Goal: Ask a question

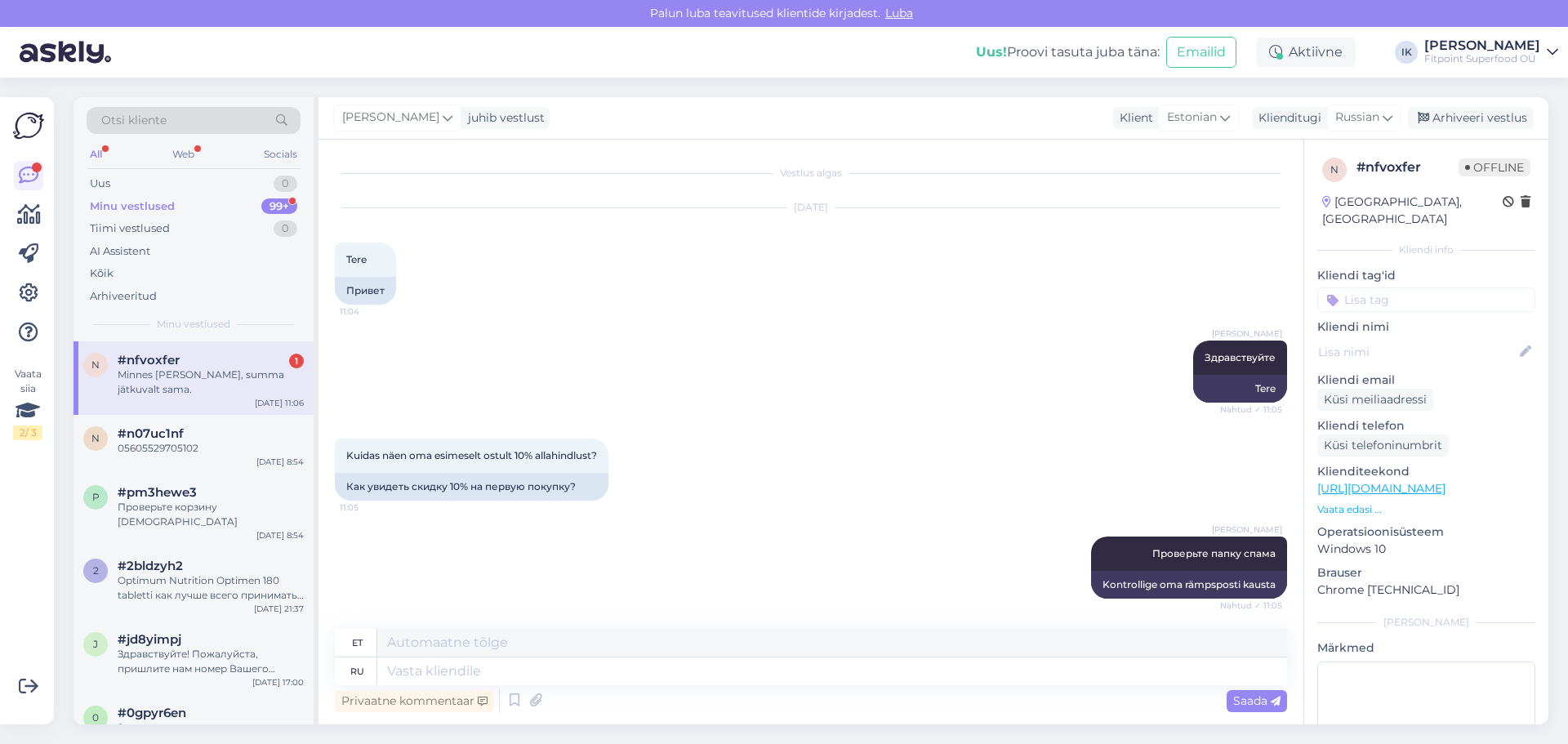
scroll to position [605, 0]
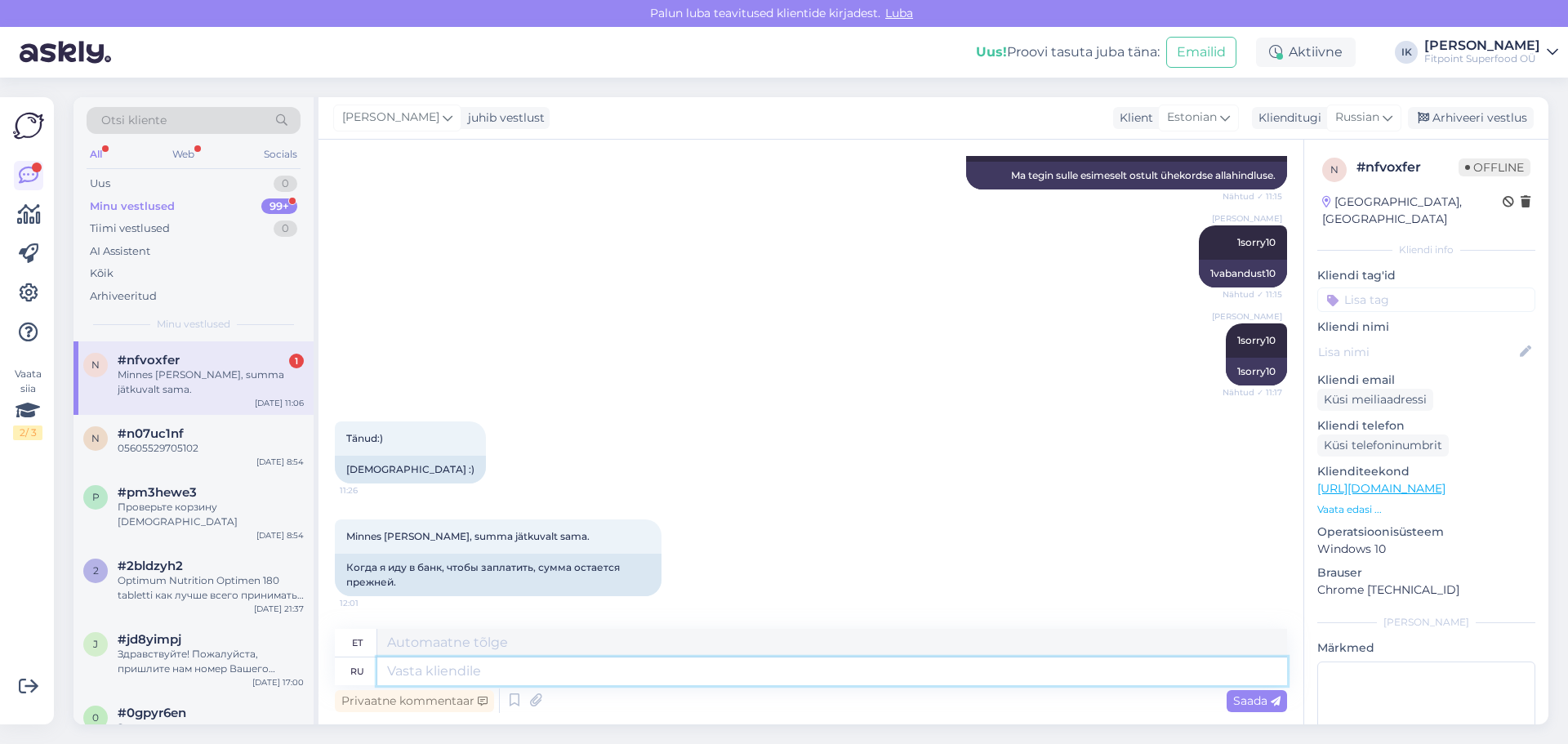
click at [693, 664] on textarea at bounding box center [831, 671] width 910 height 28
type textarea "J"
type textarea "Обновите страницу и попробуйте снова ввести код"
drag, startPoint x: 1240, startPoint y: 686, endPoint x: 1278, endPoint y: 712, distance: 46.0
click at [1244, 692] on div "Privaatne kommentaar Saada" at bounding box center [811, 700] width 953 height 31
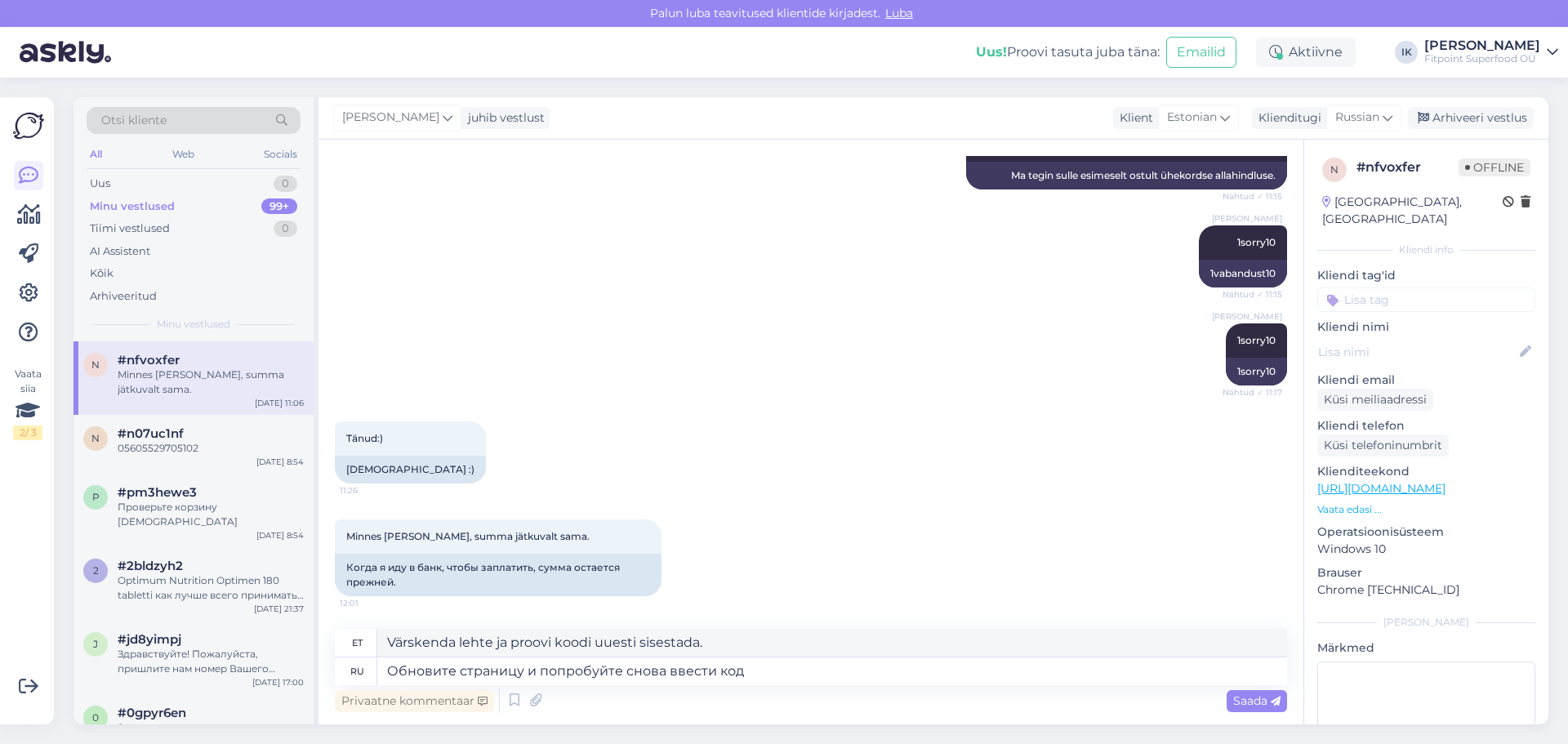
click at [1278, 712] on div "Privaatne kommentaar Saada" at bounding box center [811, 700] width 953 height 31
click at [1266, 708] on div "Saada" at bounding box center [1256, 701] width 60 height 22
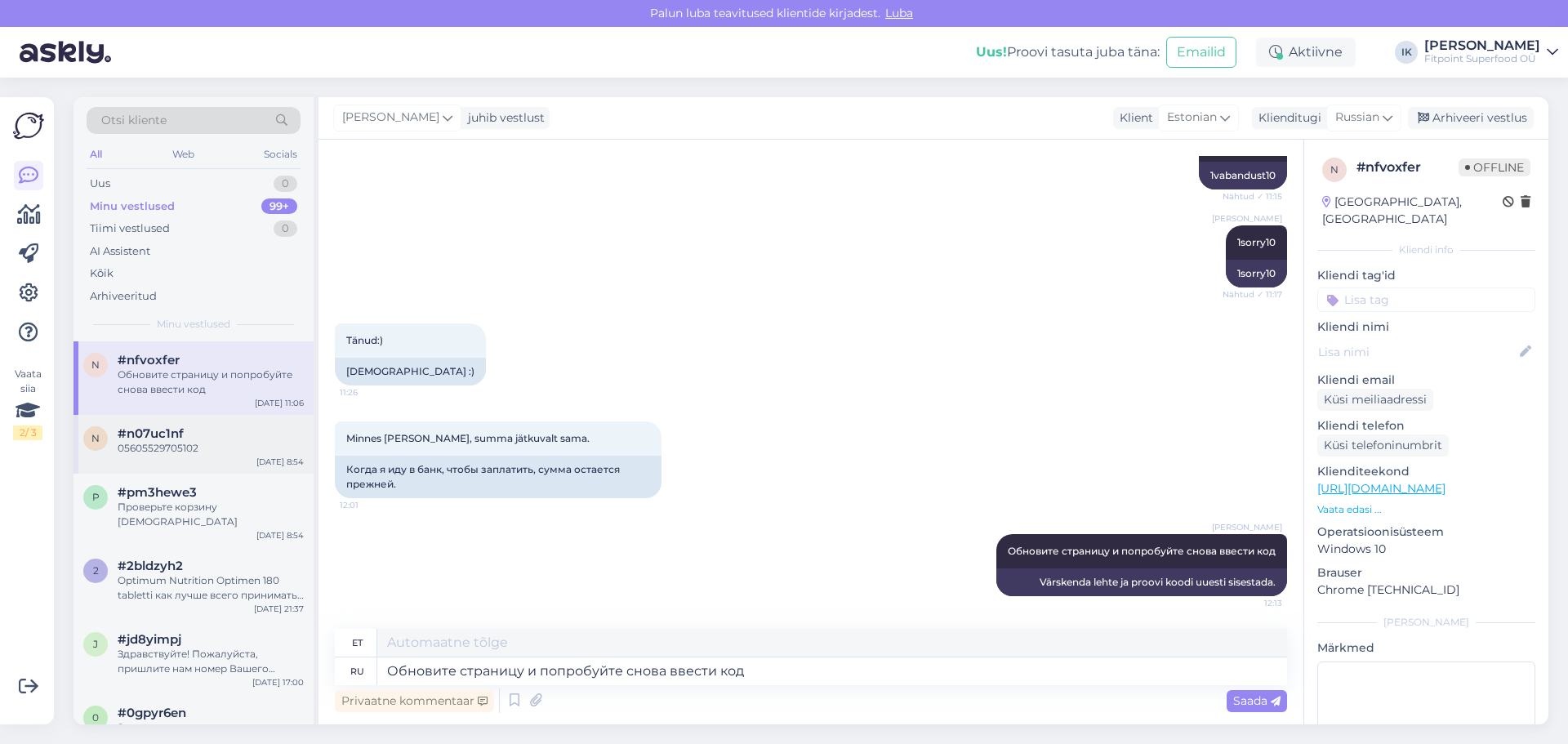
click at [197, 460] on div "n #n07uc1nf 05605529705102 [DATE] 8:54" at bounding box center [193, 444] width 240 height 58
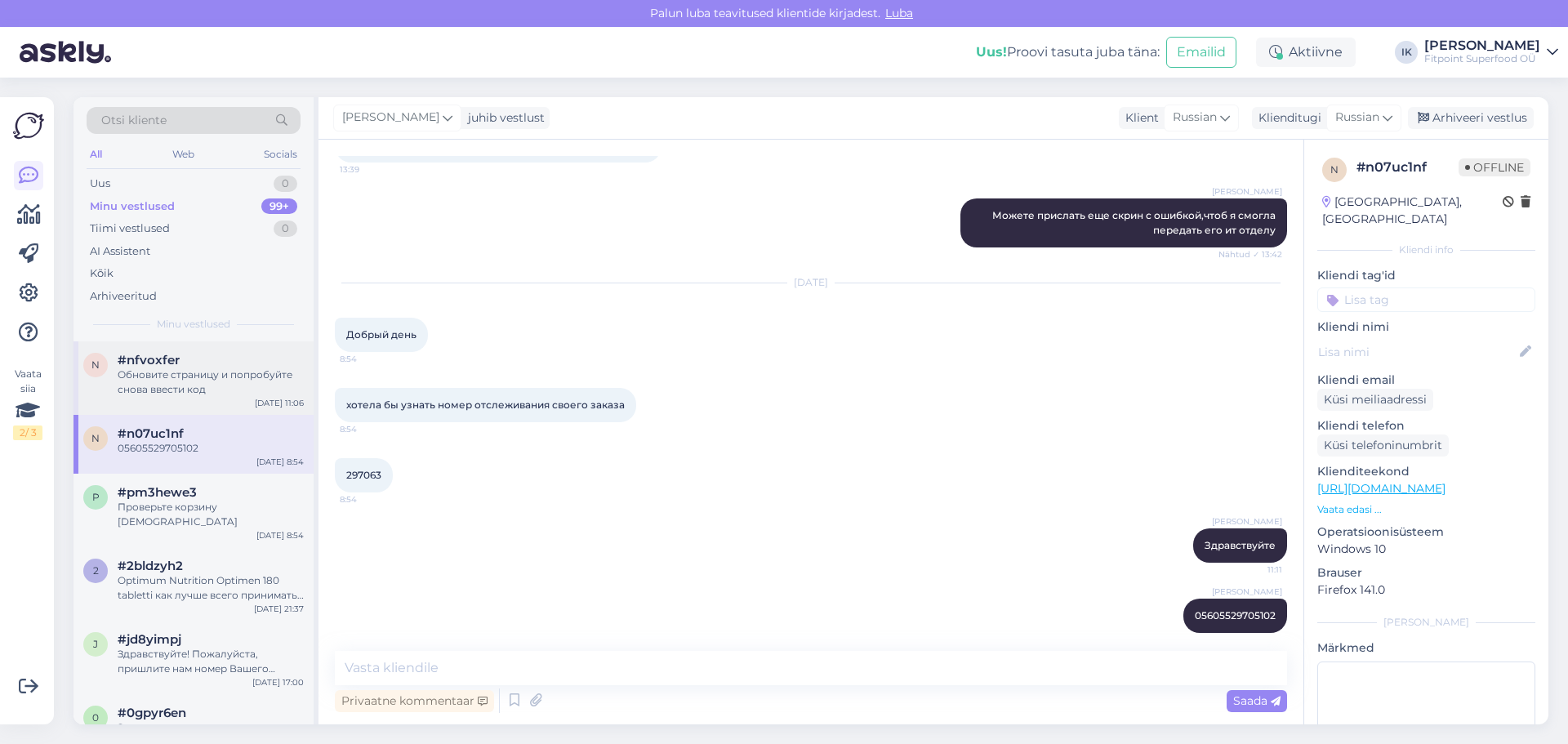
click at [173, 392] on div "Обновите страницу и попробуйте снова ввести код" at bounding box center [211, 382] width 186 height 29
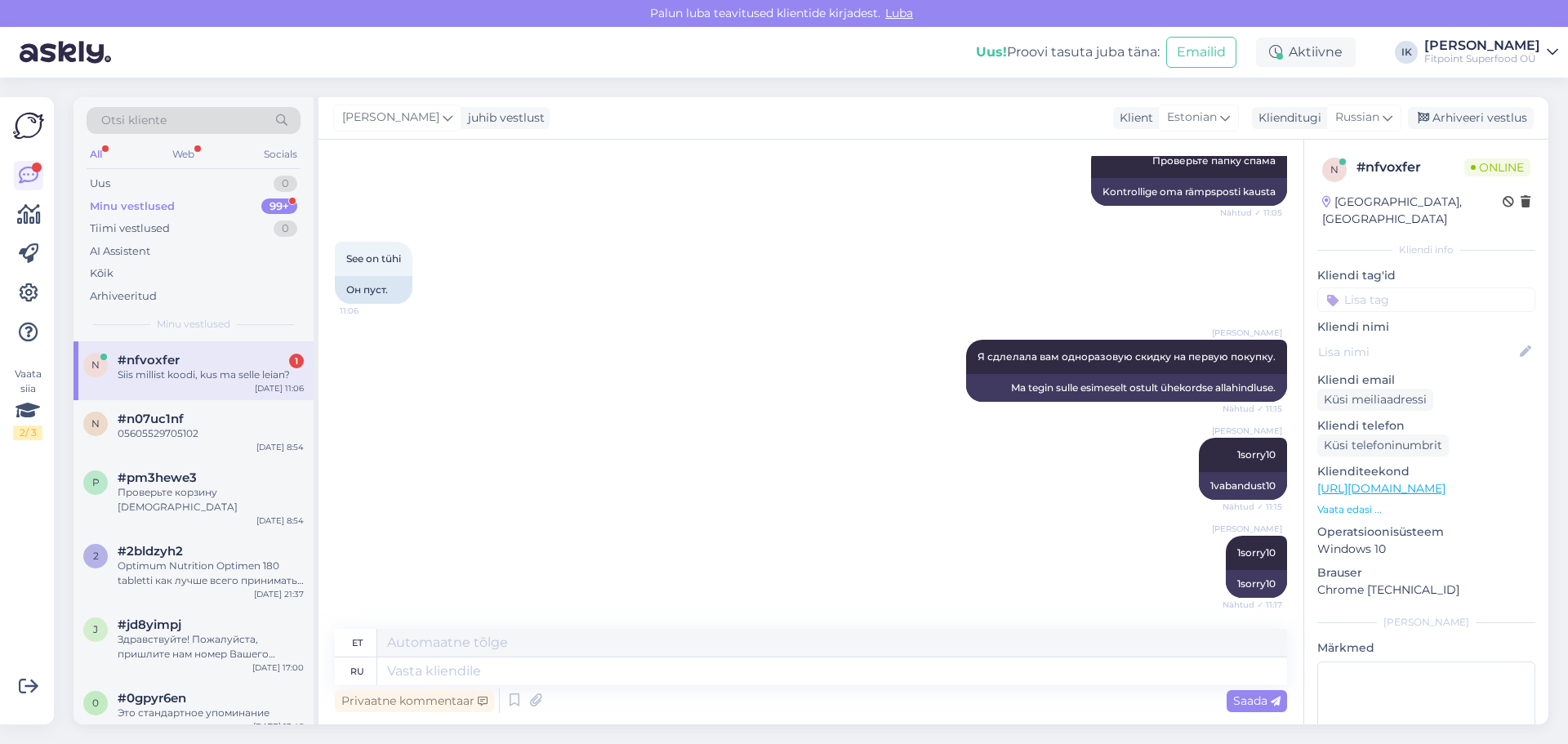
scroll to position [801, 0]
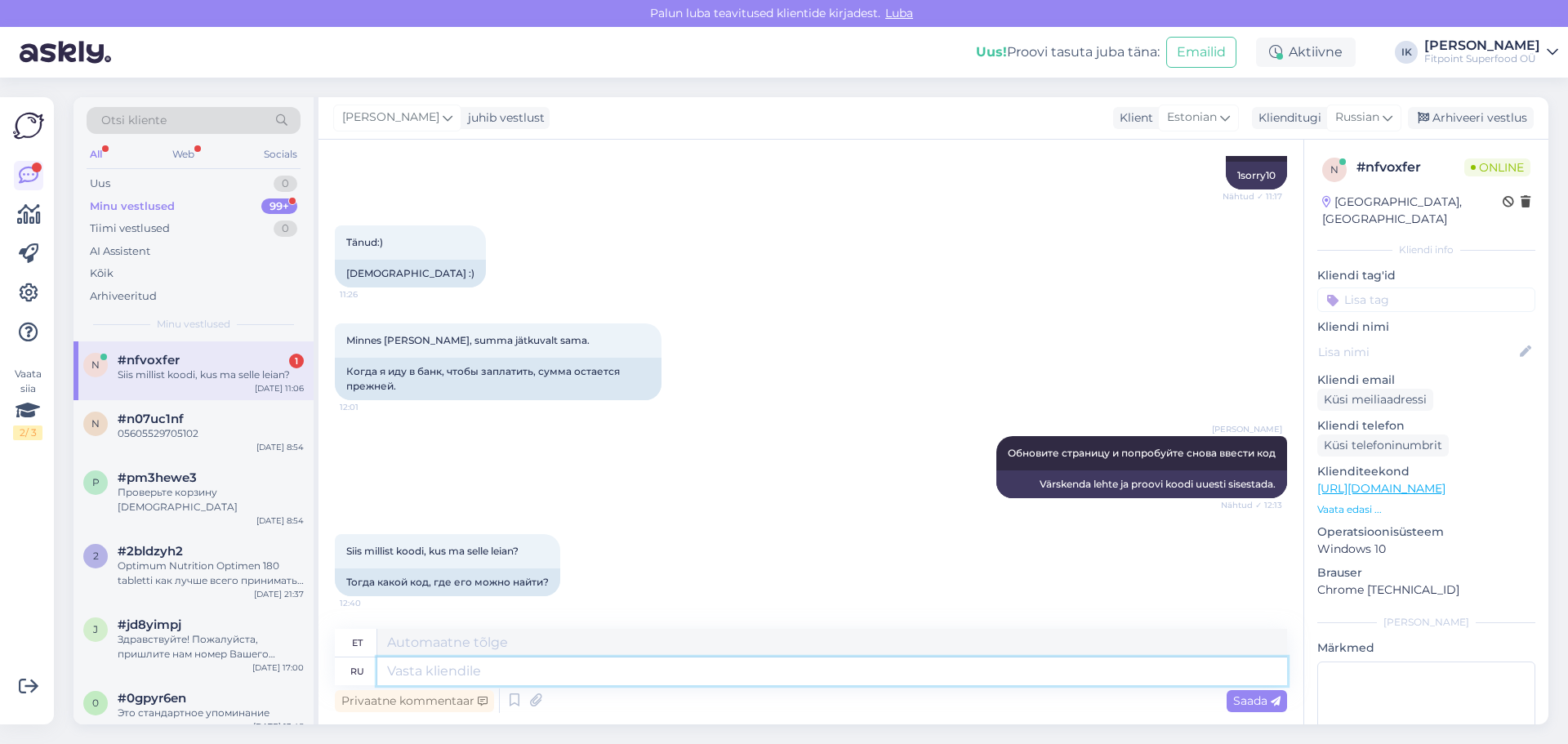
click at [569, 667] on textarea at bounding box center [831, 671] width 910 height 28
type textarea "Z"
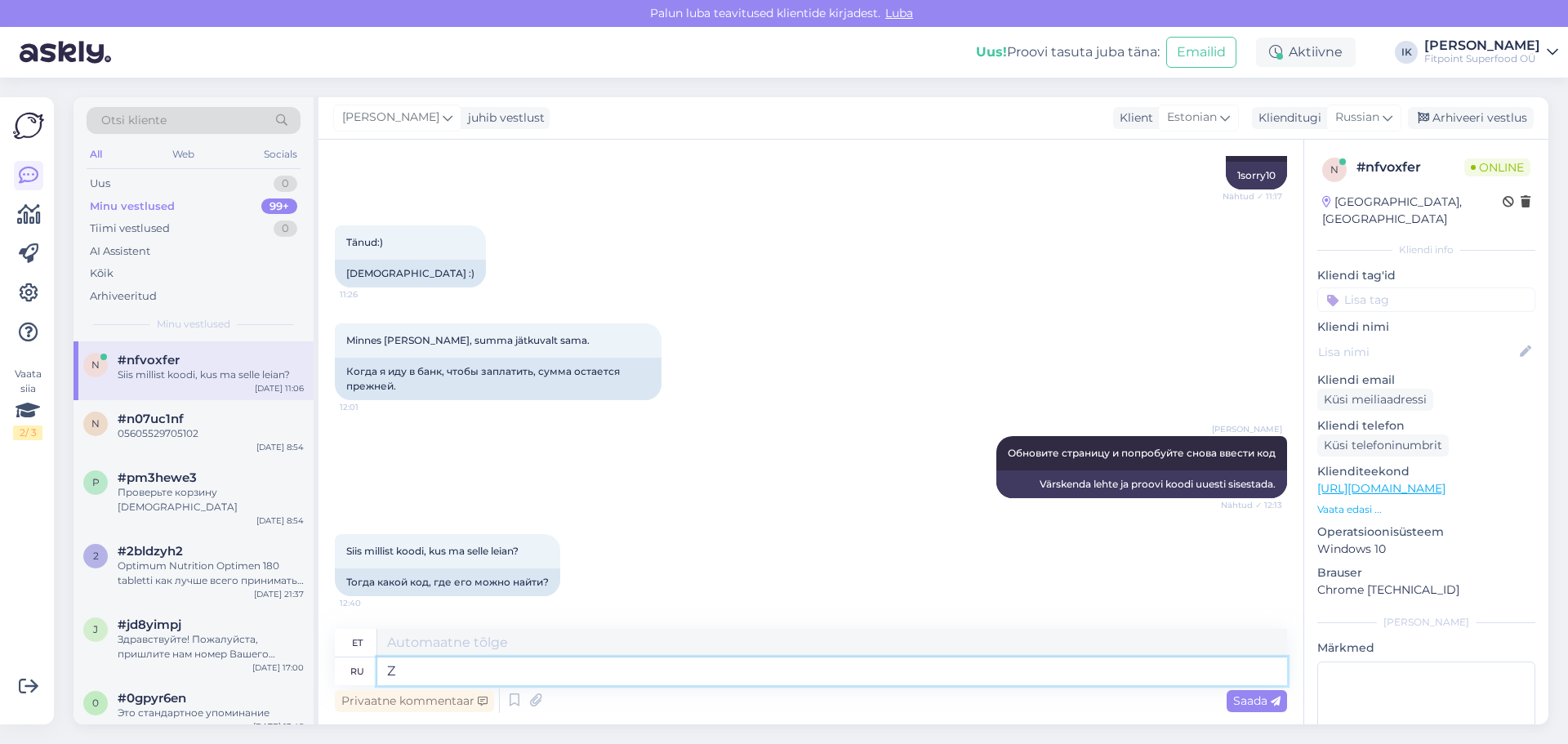
type textarea "Z"
type textarea "Z g"
type textarea "Zy"
type textarea "Z ghbckfkf"
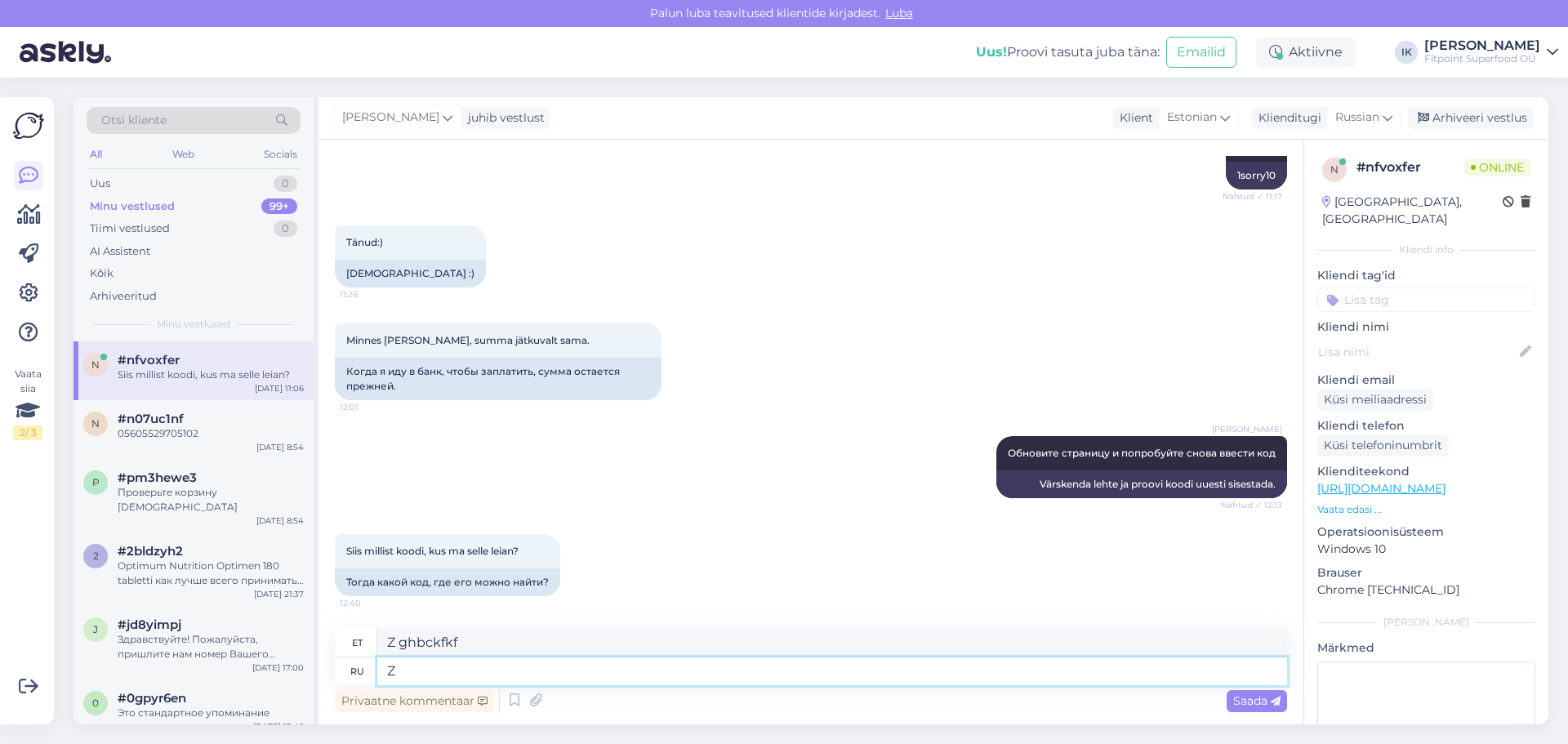
type textarea "Z"
type textarea "[PERSON_NAME]"
type textarea "Я прислала"
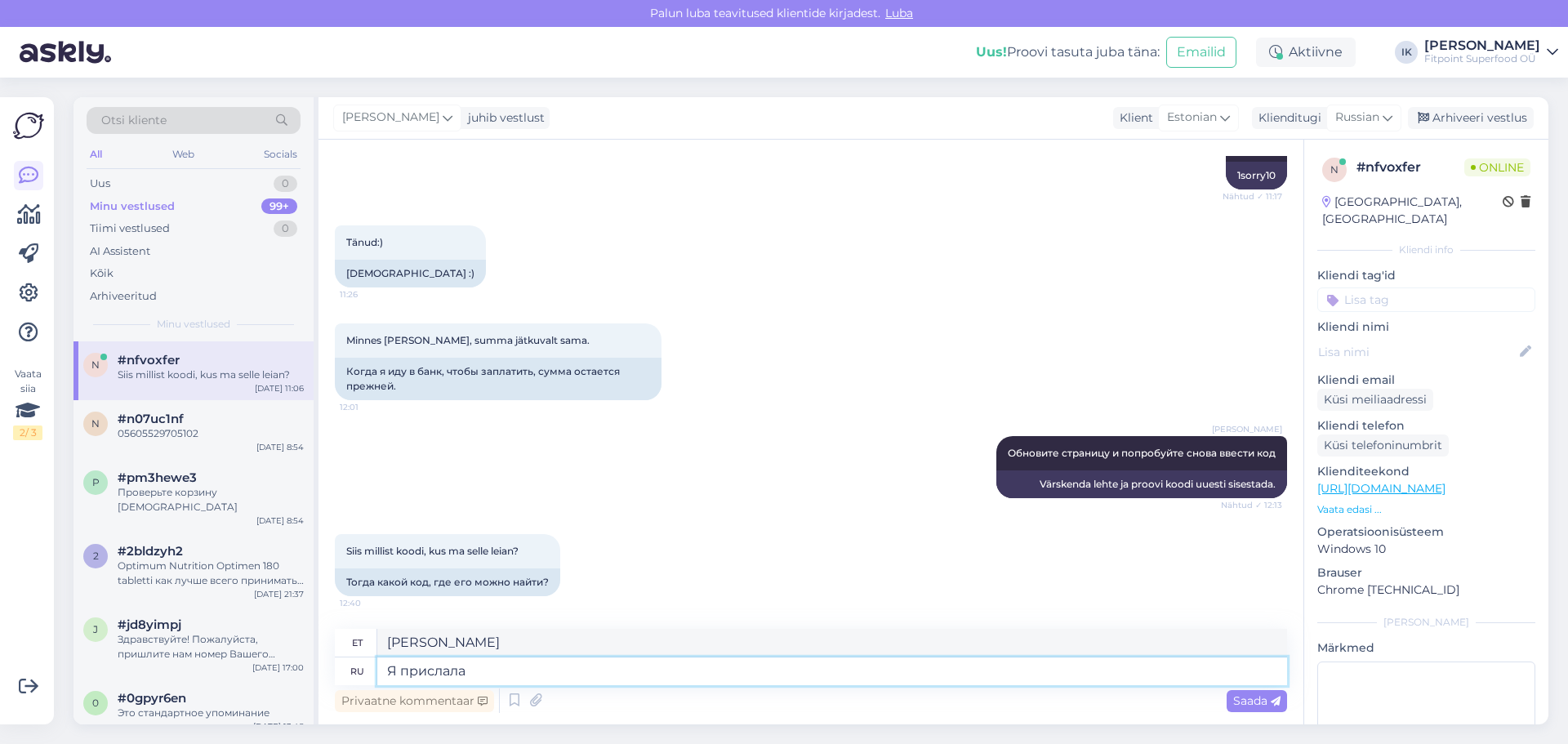
type textarea "Ma saatsin selle"
type textarea "Я прислала вам к"
type textarea "Ma saatsin sulle"
type textarea "Я прислала вам код"
type textarea "Saatsin sulle koodi"
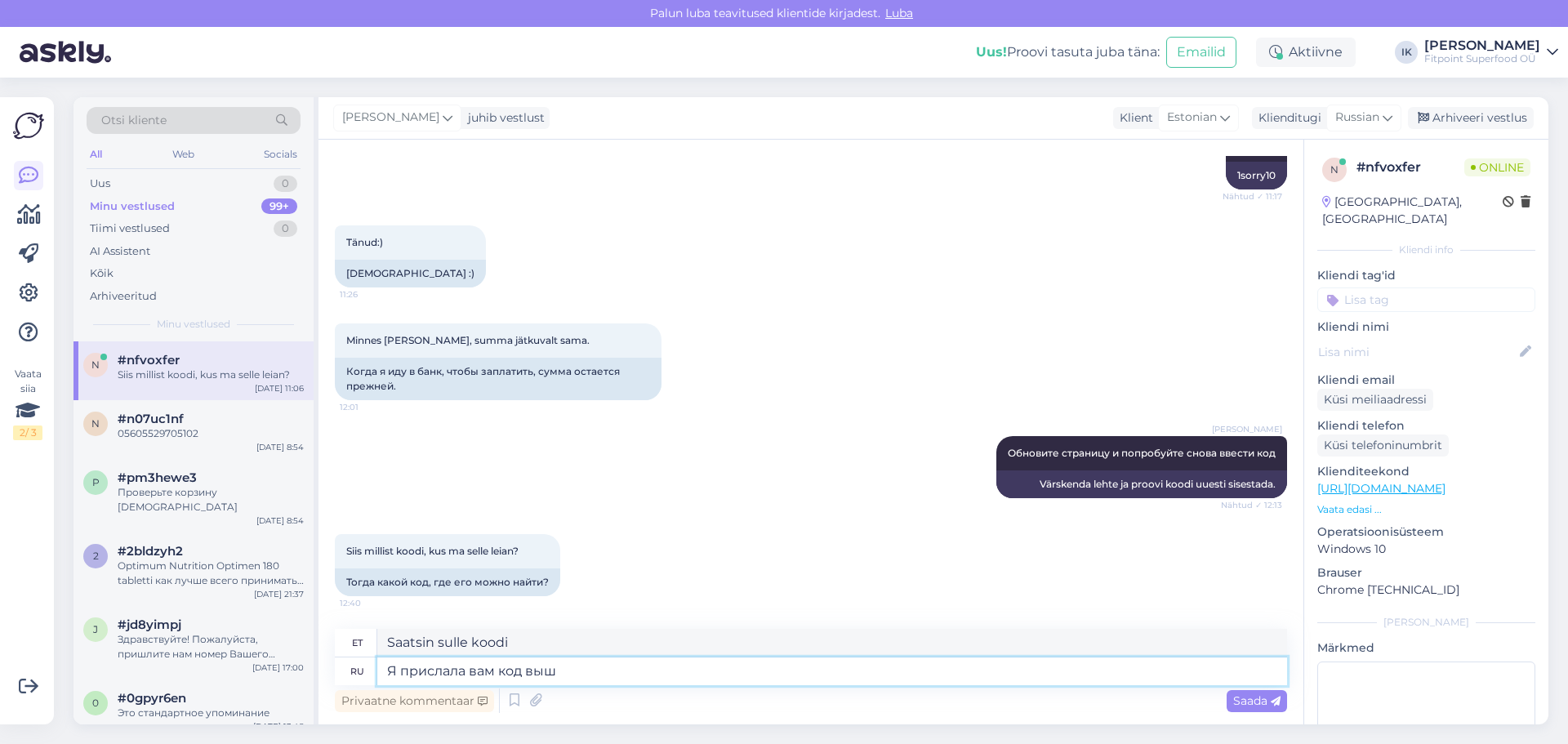
type textarea "Я прислала вам код выше"
type textarea "Saatsin sulle ülaltoodud koodi"
click at [499, 670] on textarea "Я прислала вам код выше" at bounding box center [831, 671] width 910 height 28
type textarea "Я прислала вам одноразовыкод выше"
type textarea "Saatsin sulle ülaltoodud ühekordse koodi"
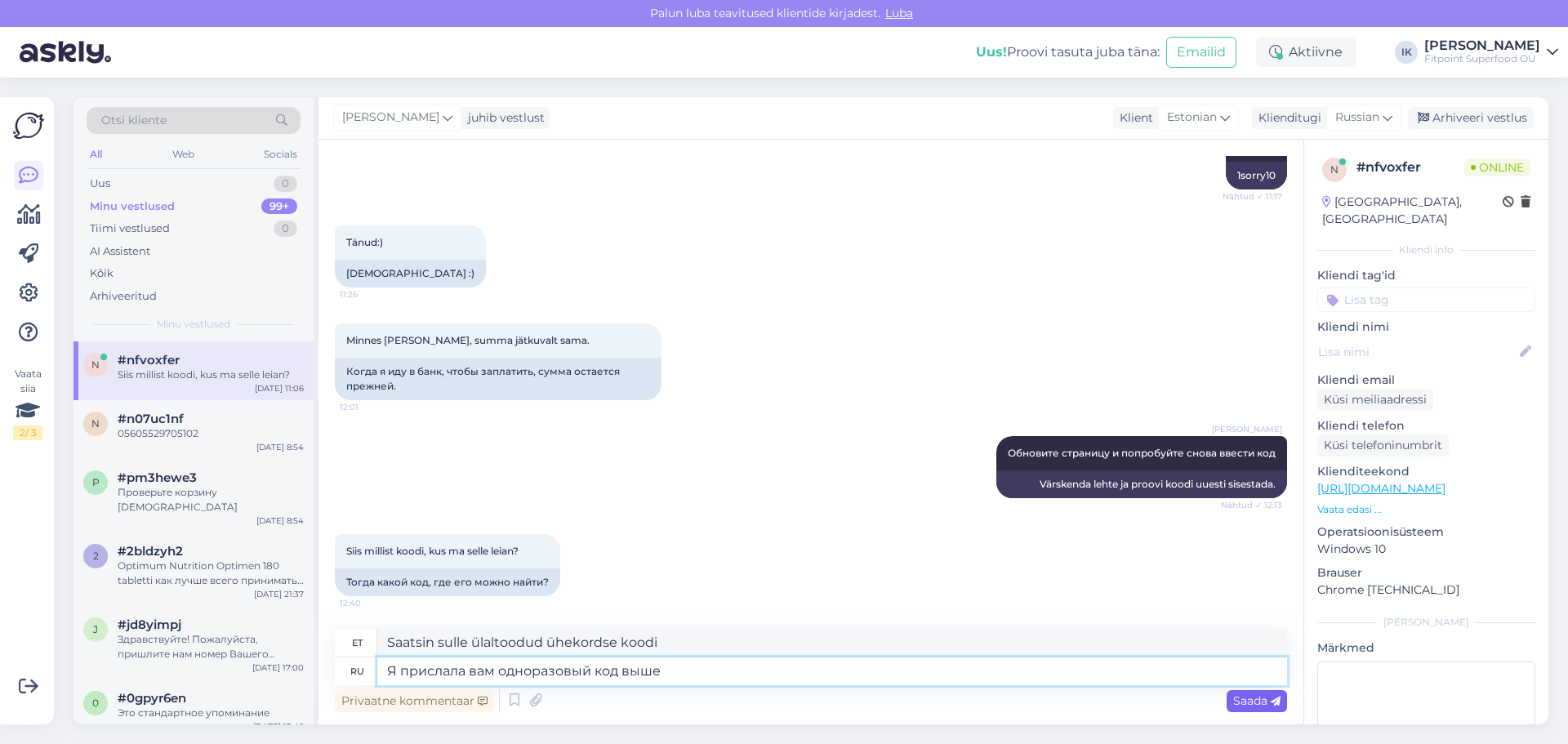
type textarea "Я прислала вам одноразовый код выше"
click at [1249, 704] on span "Saada" at bounding box center [1256, 700] width 47 height 15
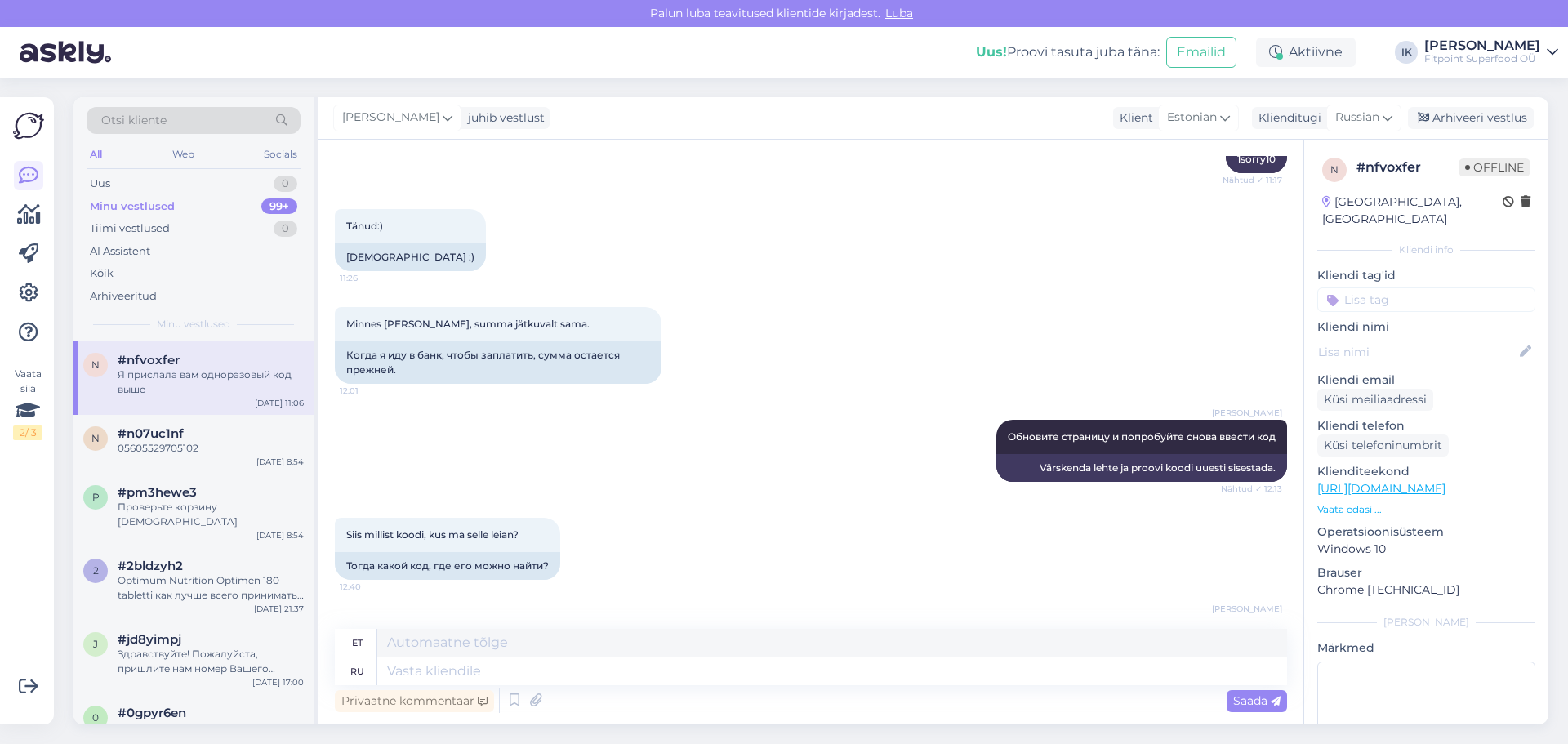
scroll to position [899, 0]
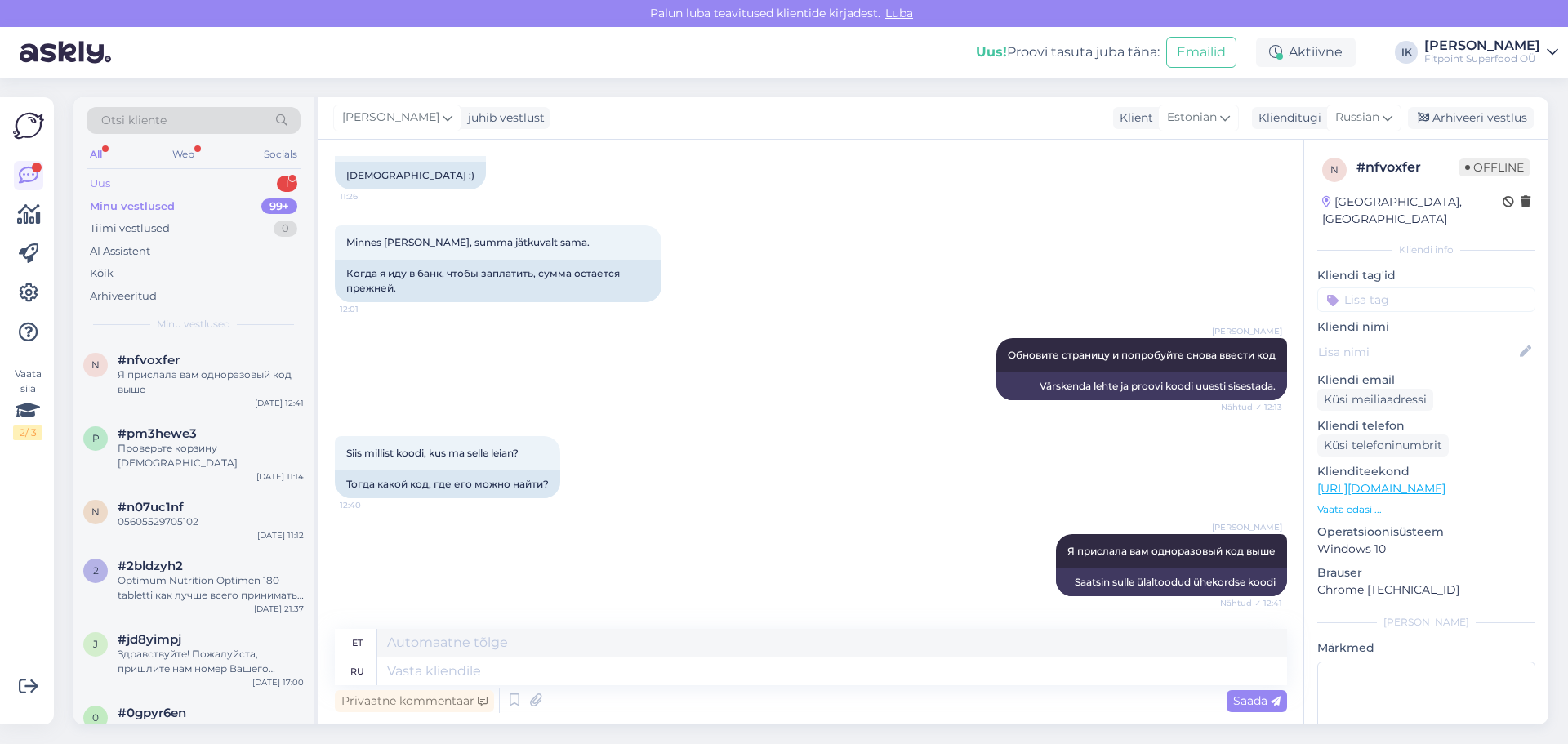
click at [171, 179] on div "Uus 1" at bounding box center [194, 183] width 214 height 23
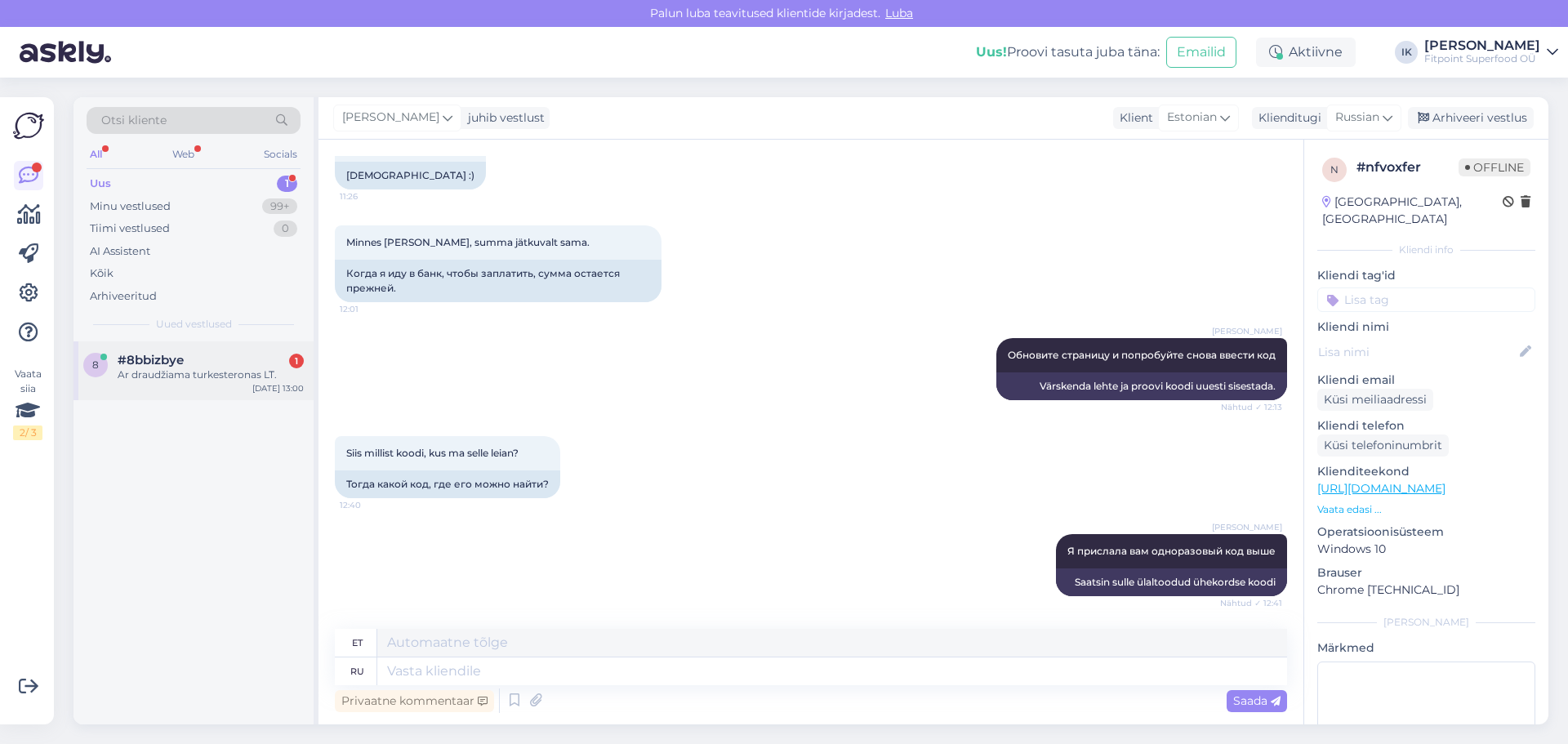
click at [160, 383] on div "8 #8bbizbye 1 Ar draudžiama turkesteronas LT. [DATE] 13:00" at bounding box center [193, 371] width 240 height 58
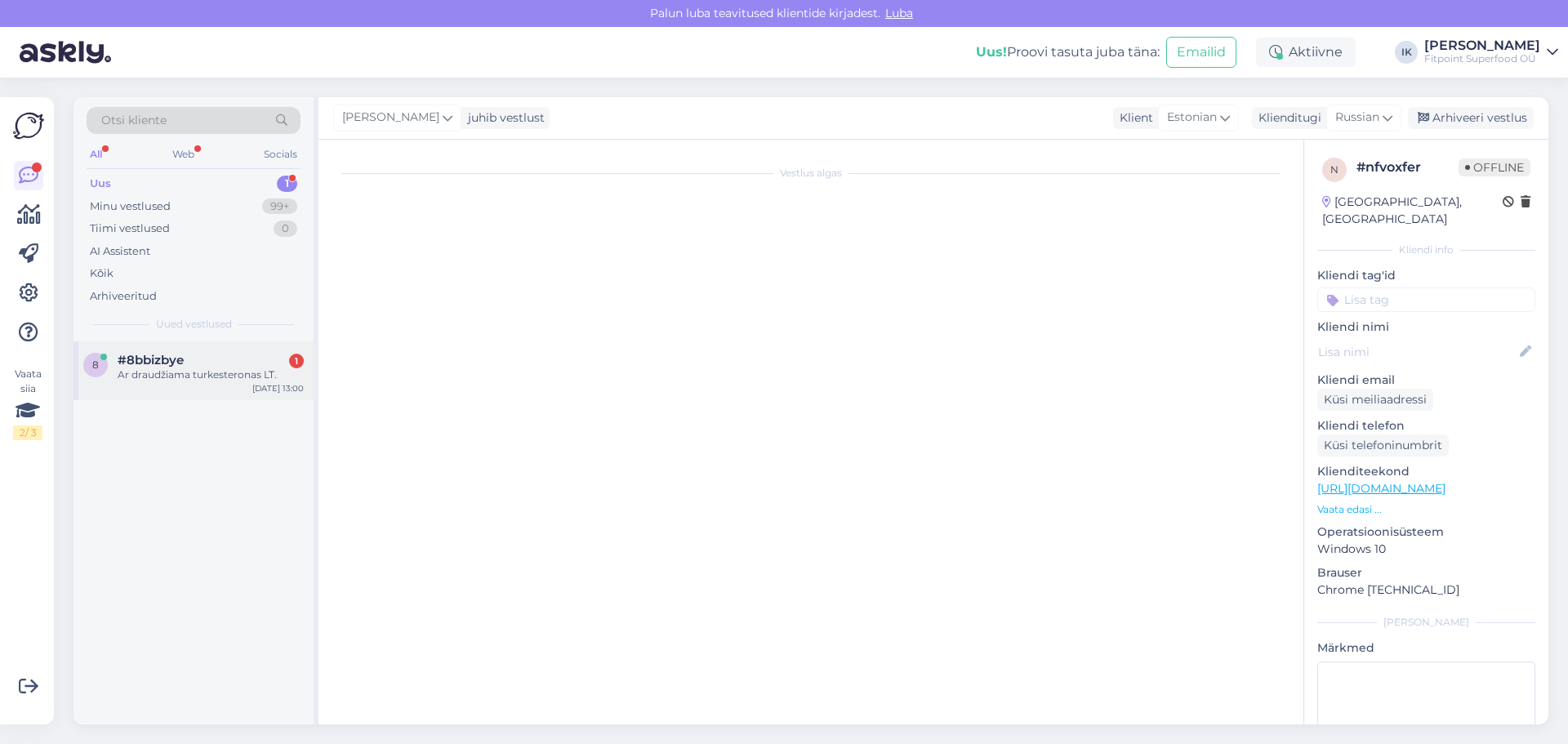
scroll to position [0, 0]
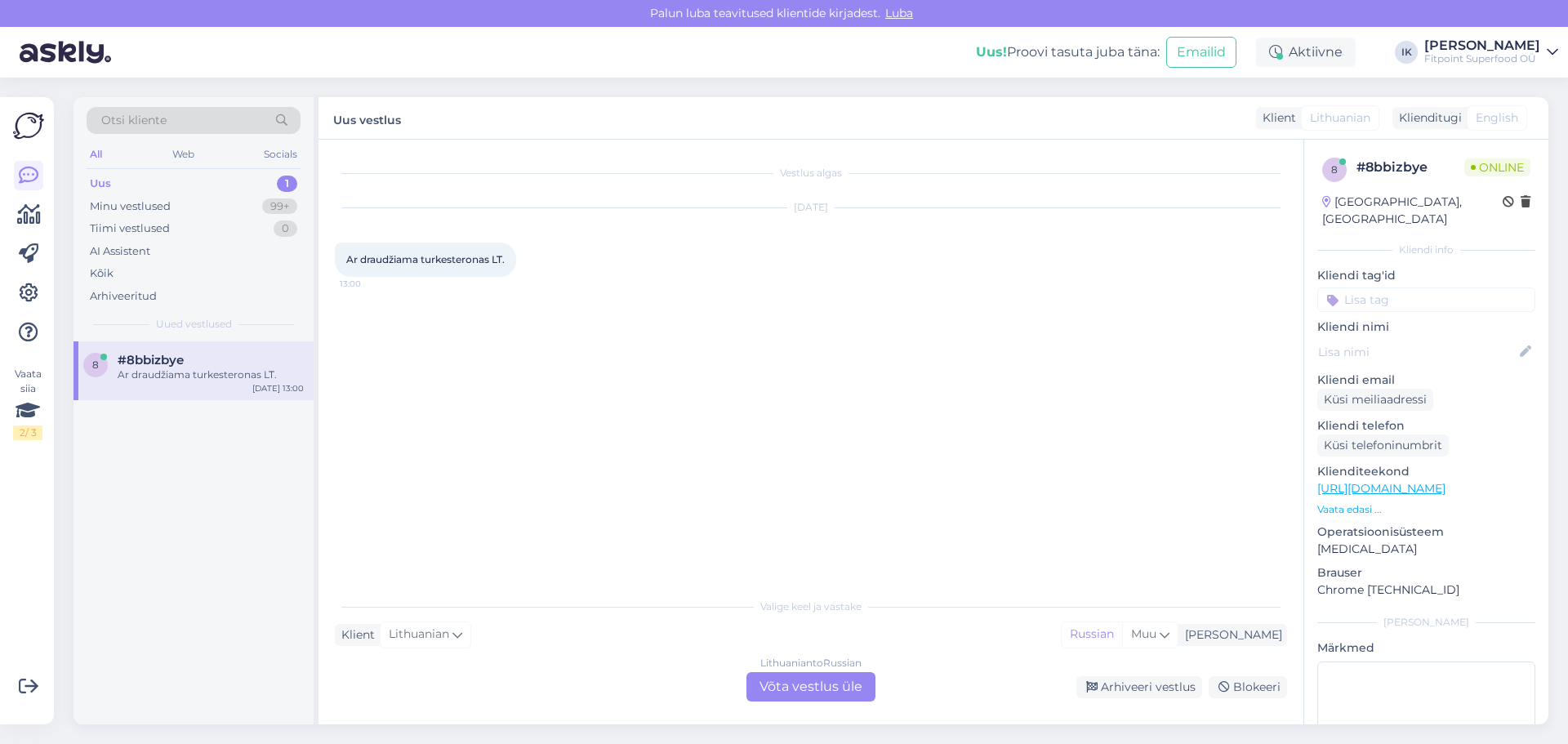
click at [814, 677] on div "Lithuanian to Russian Võta vestlus üle" at bounding box center [811, 686] width 129 height 29
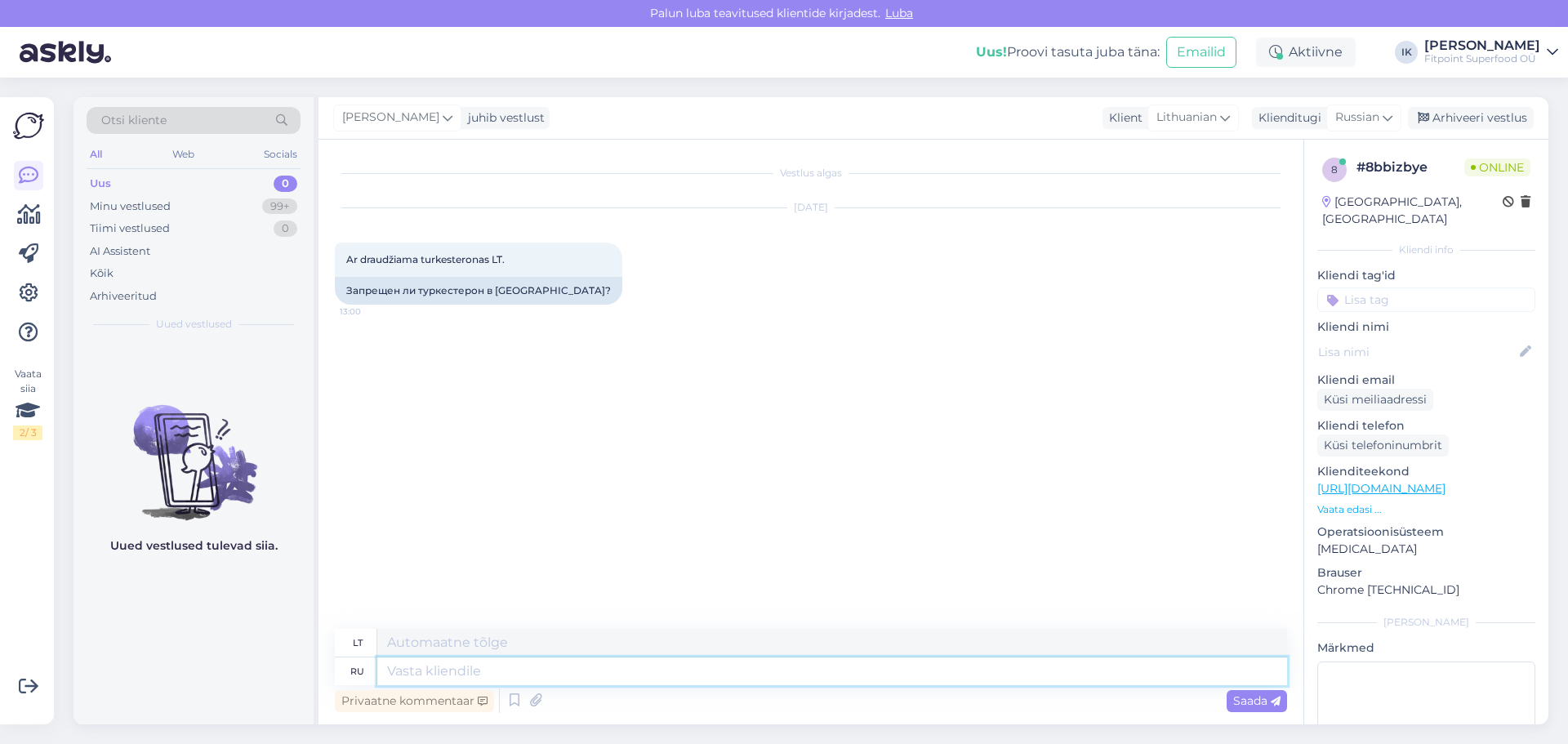
click at [541, 673] on textarea at bounding box center [831, 671] width 910 height 28
type textarea "Здравствуйте"
type textarea "Sveiki"
type textarea "Здравствуйте"
click at [1241, 698] on span "Saada" at bounding box center [1256, 700] width 47 height 15
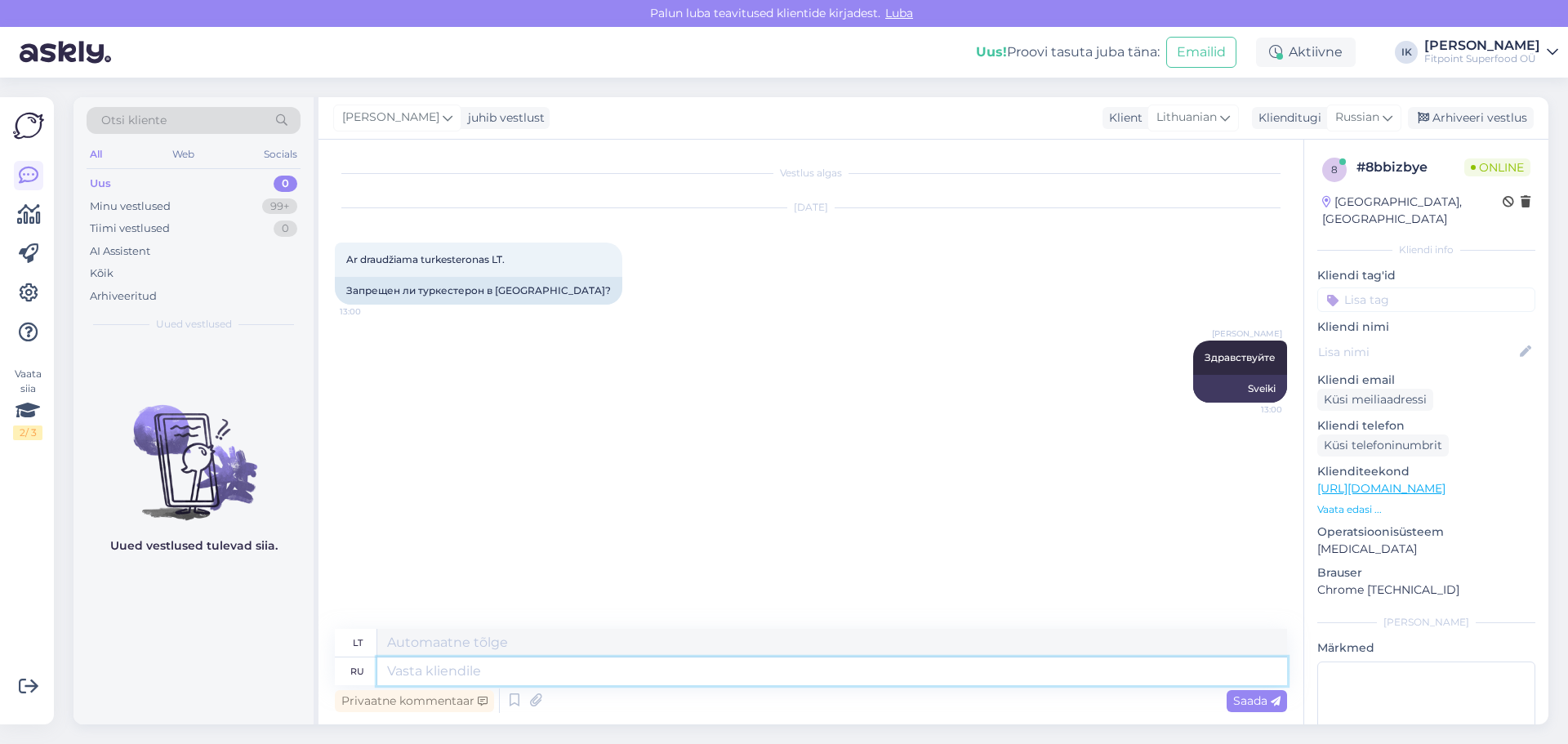
click at [722, 665] on textarea at bounding box center [831, 671] width 910 height 28
type textarea "я"
type textarea "Aš"
type textarea "я"
type textarea "Я не м"
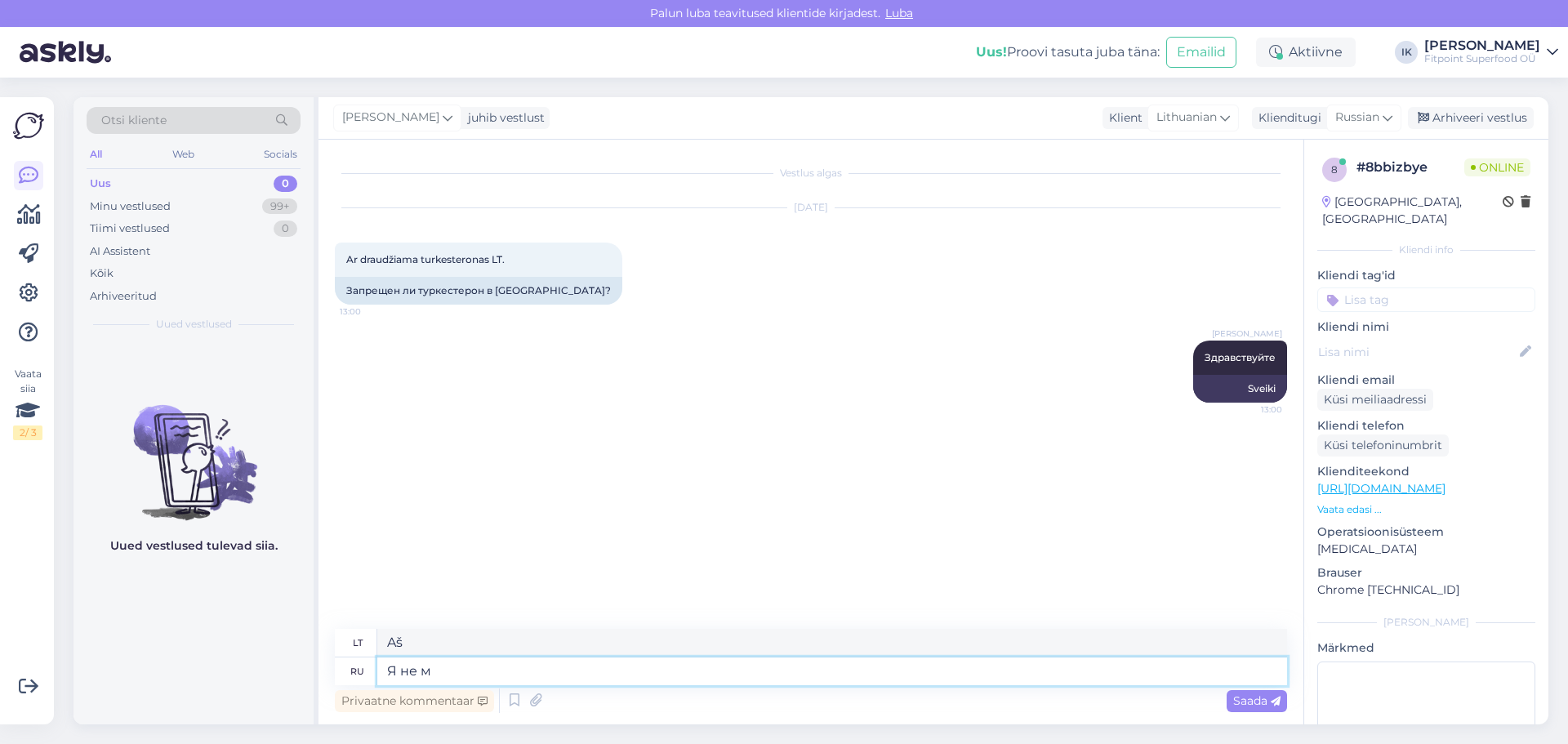
type textarea "Aš ne"
type textarea "Я не могу"
type textarea "Aš negaliu"
type textarea "Я не могу ответить"
type textarea "Aš negaliu atsakyti"
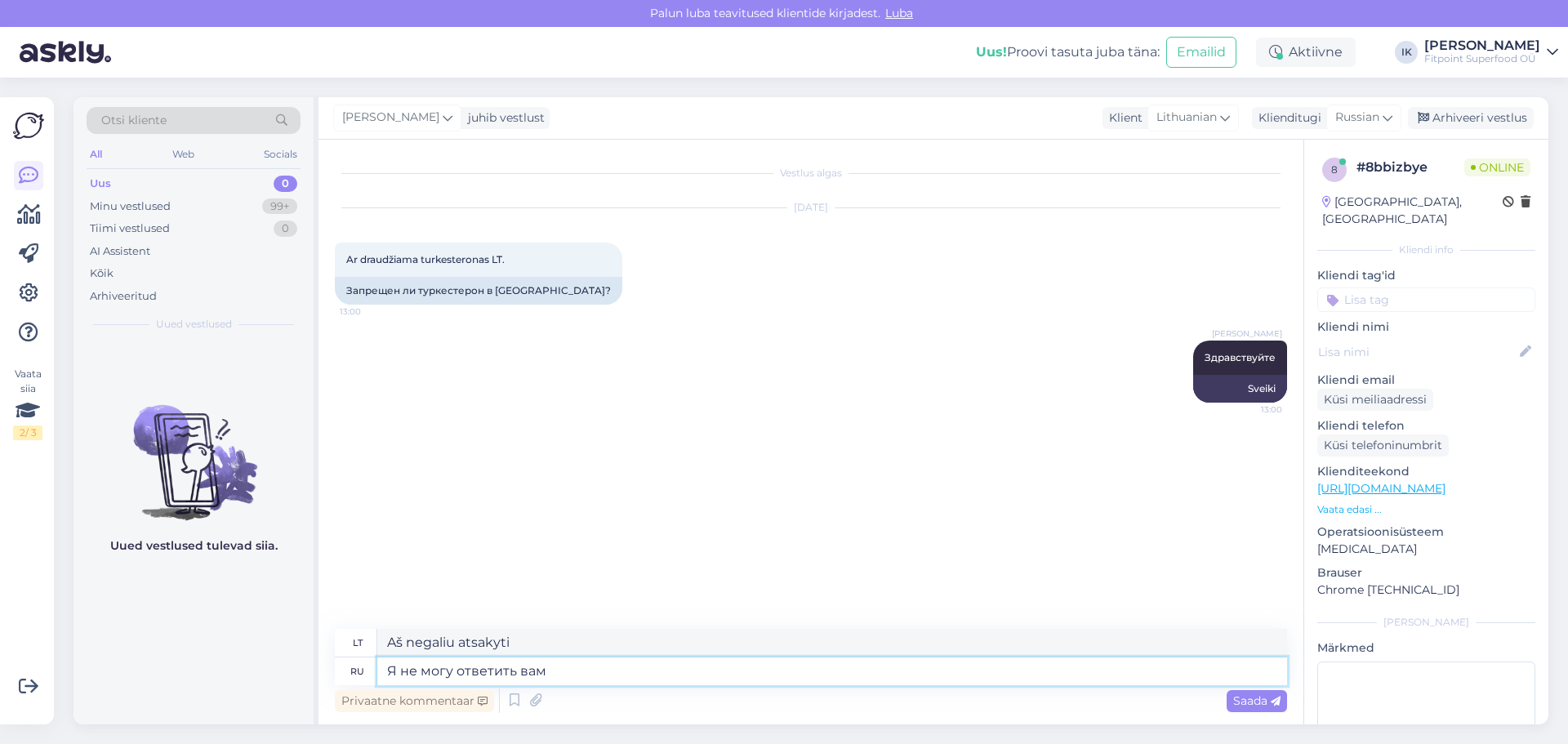
type textarea "Я не могу ответить вам"
type textarea "Aš negaliu tau atsakyti"
type textarea "Я не могу ответить вам на этот"
type textarea "Aš negaliu jums į tai atsakyti."
type textarea "Я не могу ответить вам на этот вопрос"
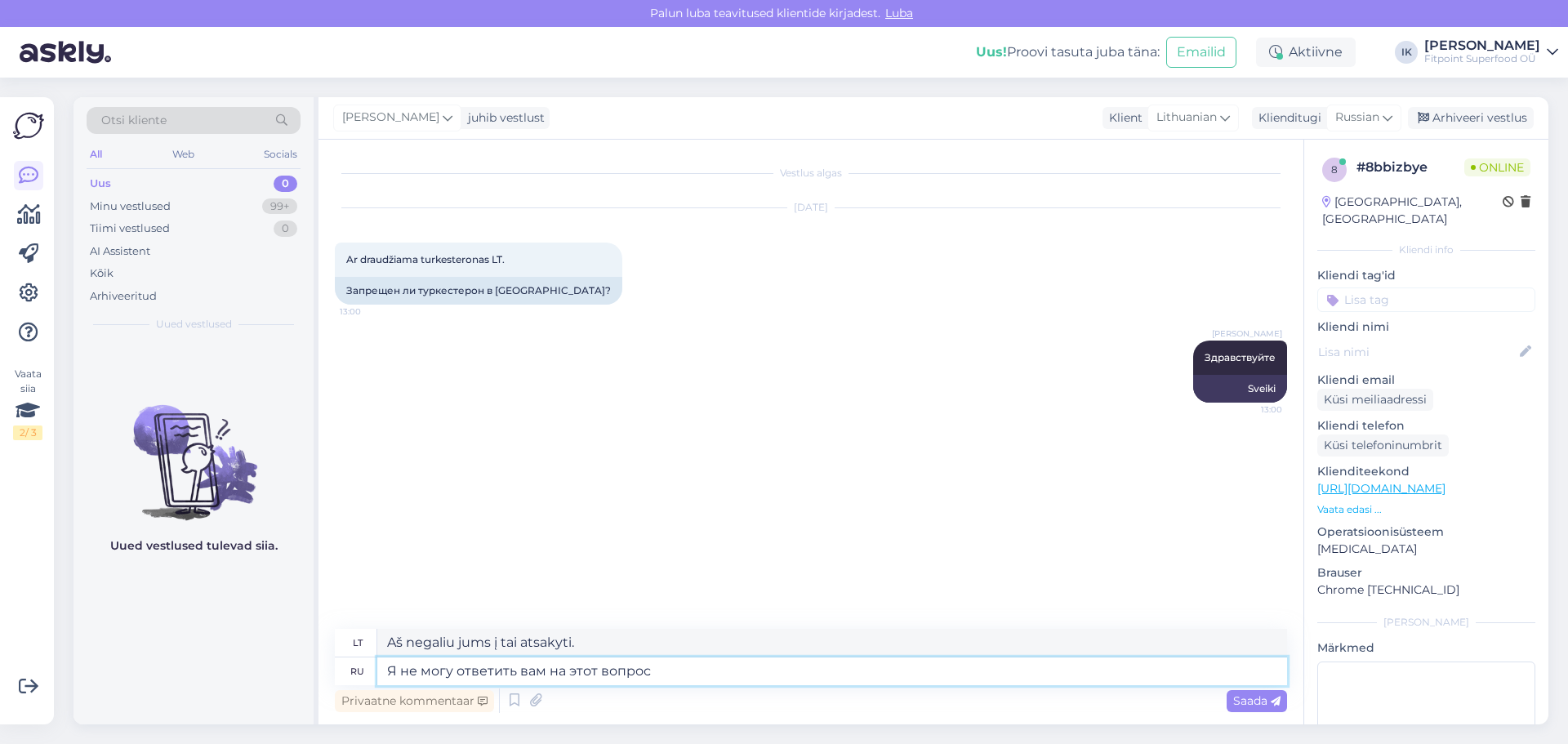
type textarea "Aš negaliu tau į šį klausimą atsakyti."
type textarea "Я не могу ответить вам на этот вопрос."
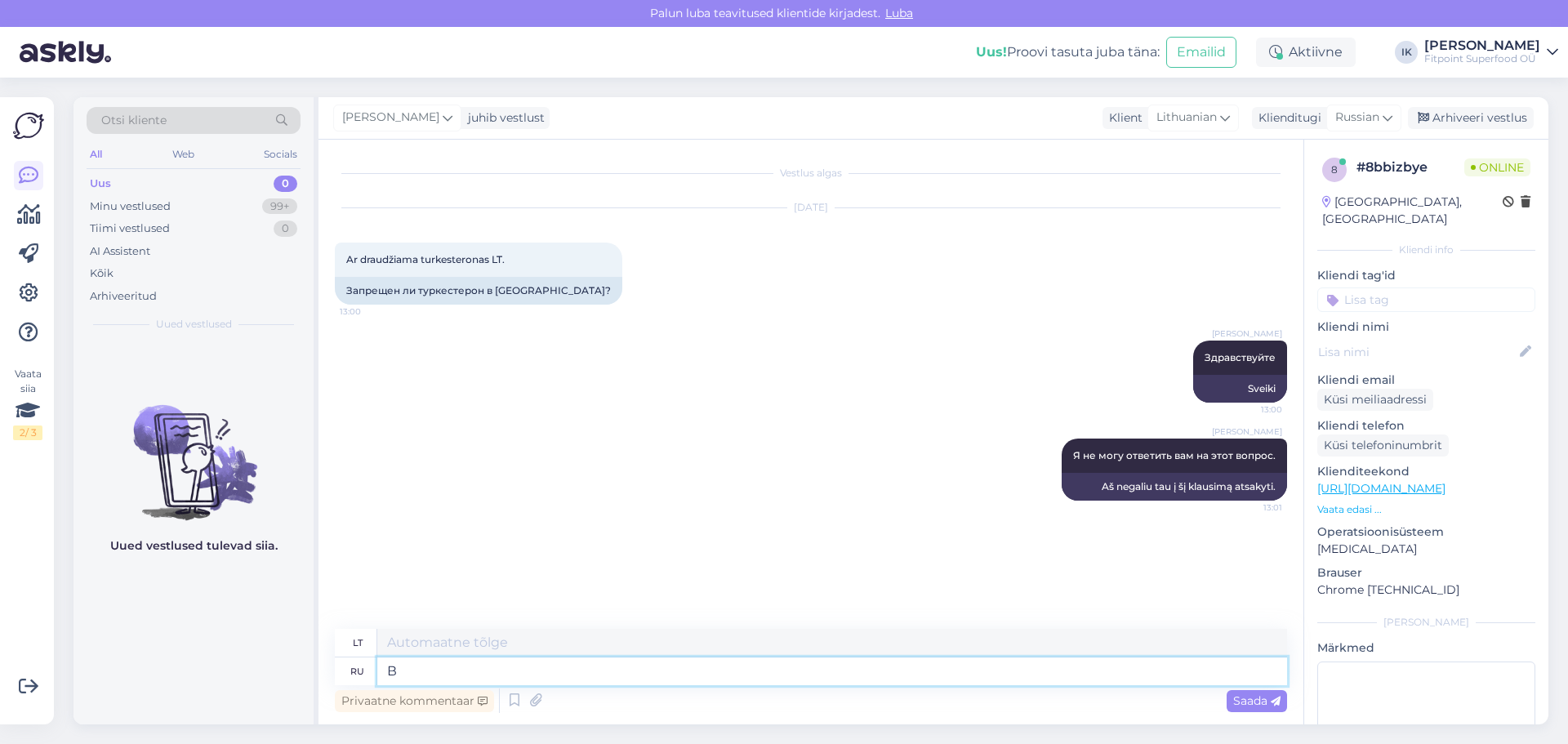
type textarea "Во"
type textarea "Į"
type textarea "Воспо"
type textarea "Vospolis"
type textarea "В"
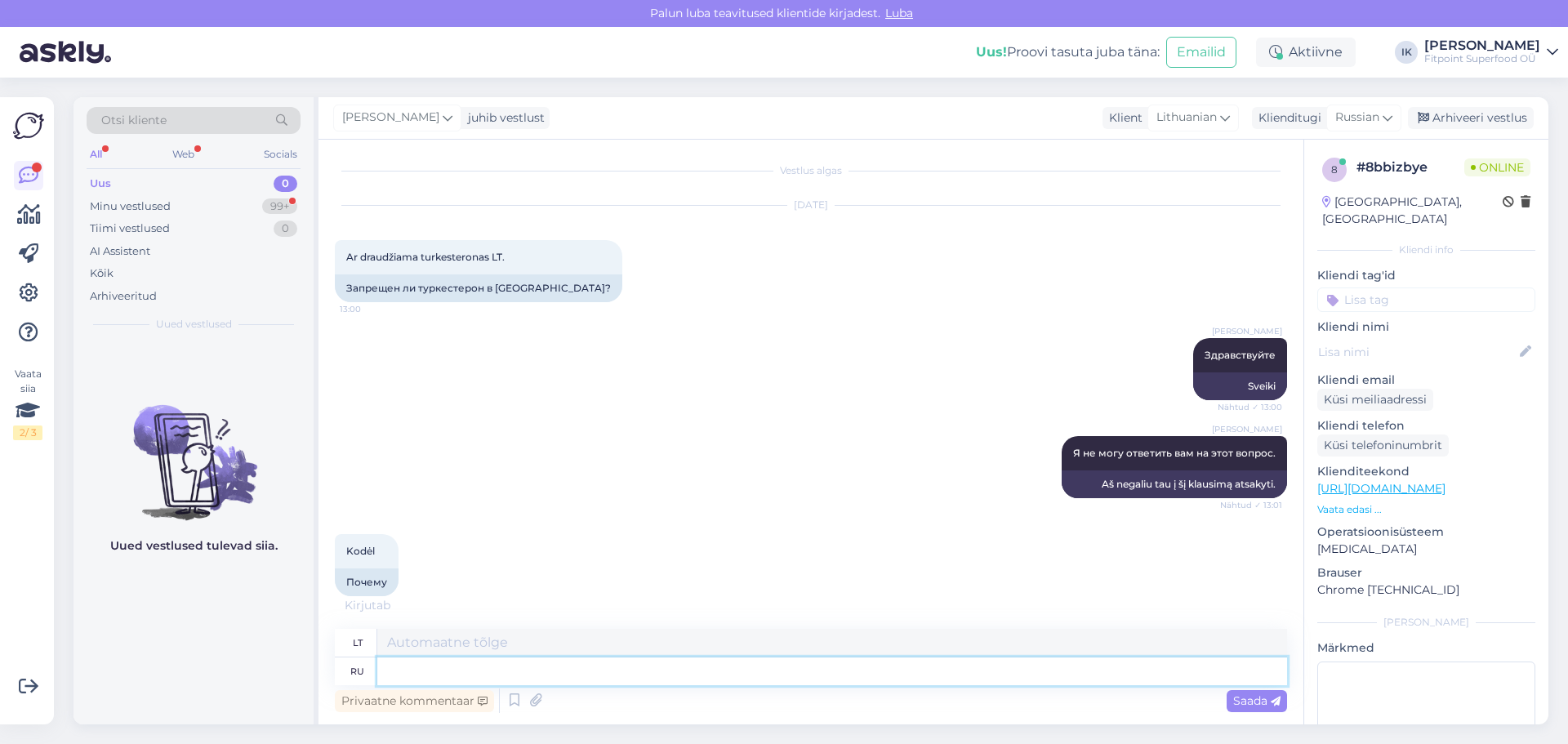
scroll to position [20, 0]
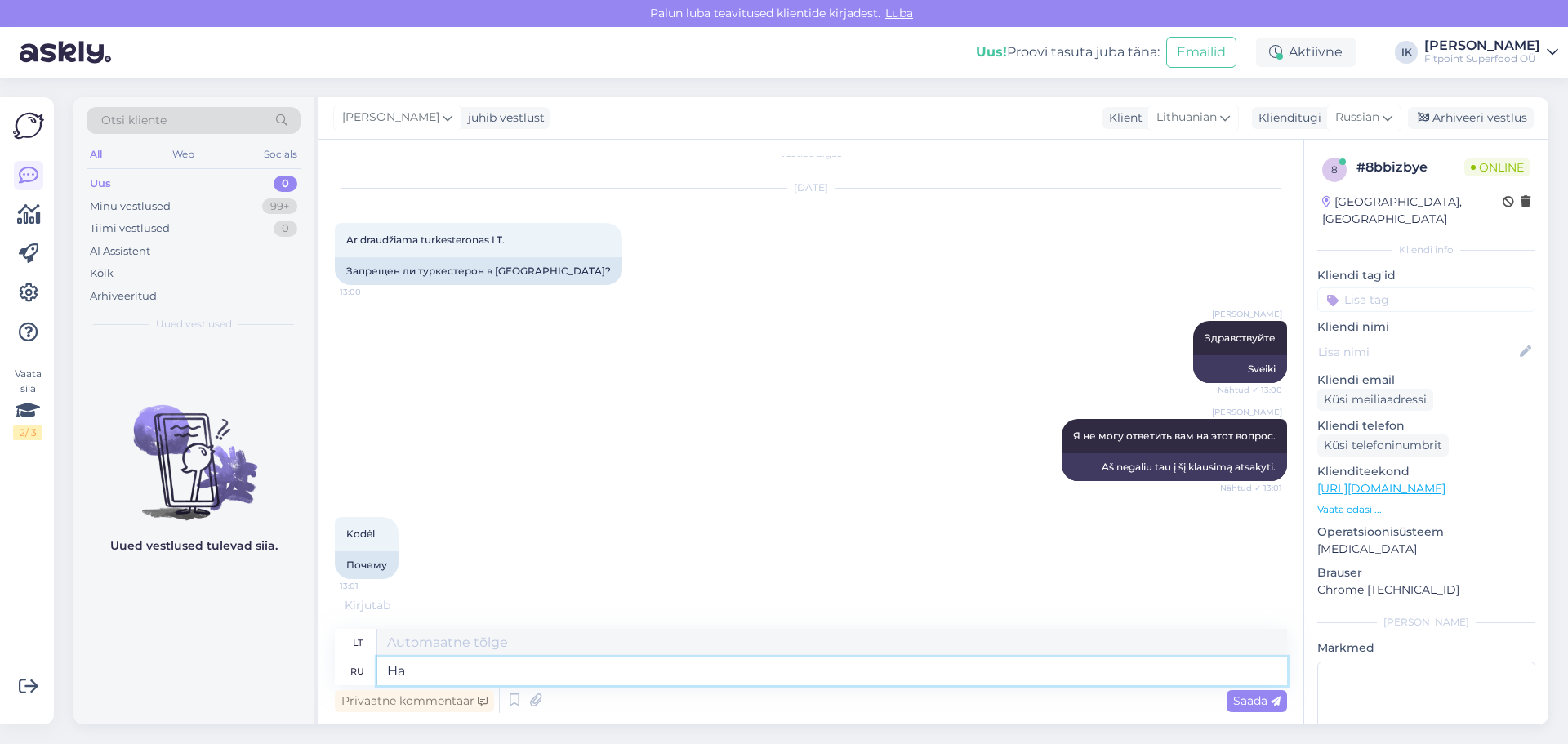
type textarea "Наш"
type textarea "Įjungta"
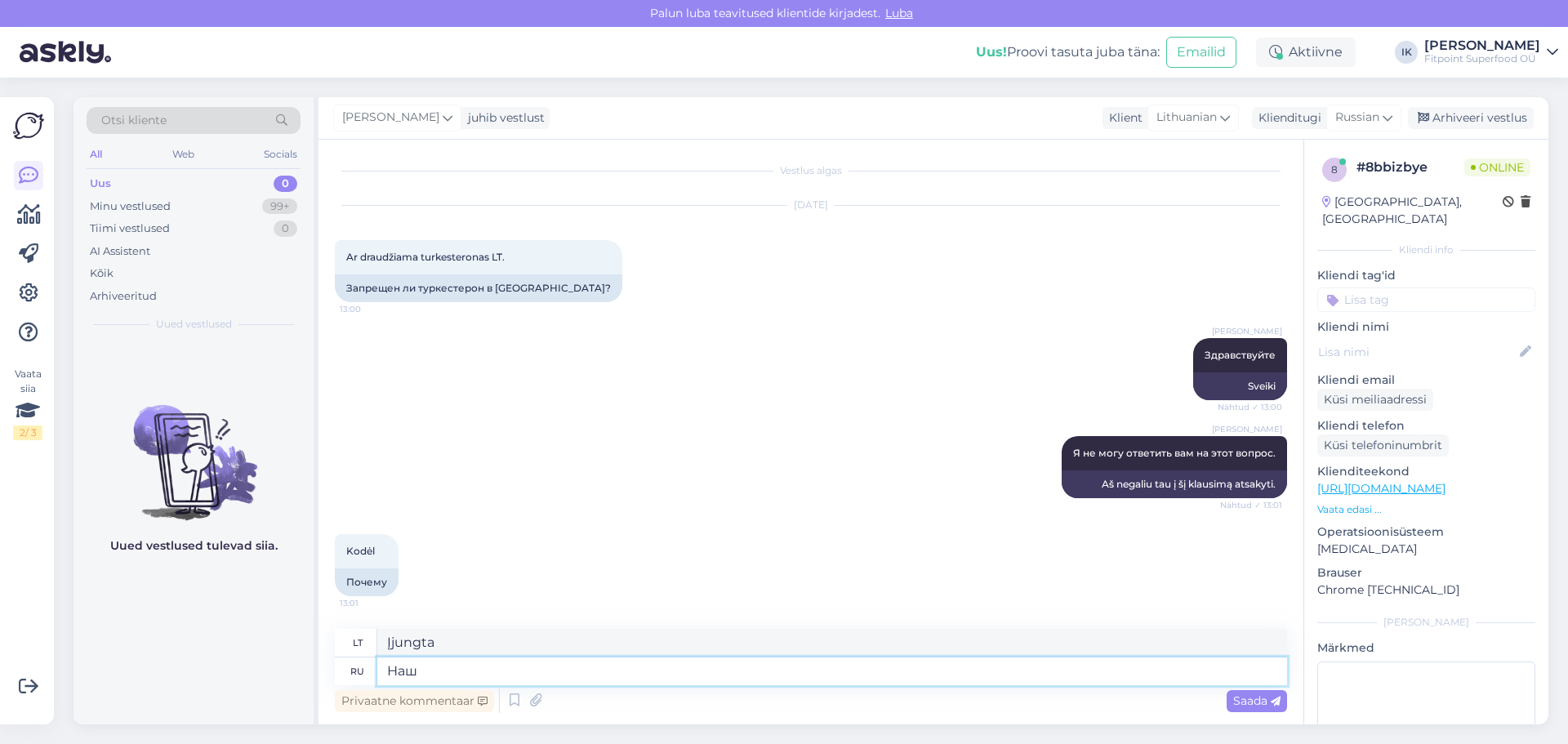
scroll to position [3, 0]
type textarea "Наши"
type textarea "Mūsų"
type textarea "Наши мвгвзины"
type textarea "Mūsų mvgvzinai"
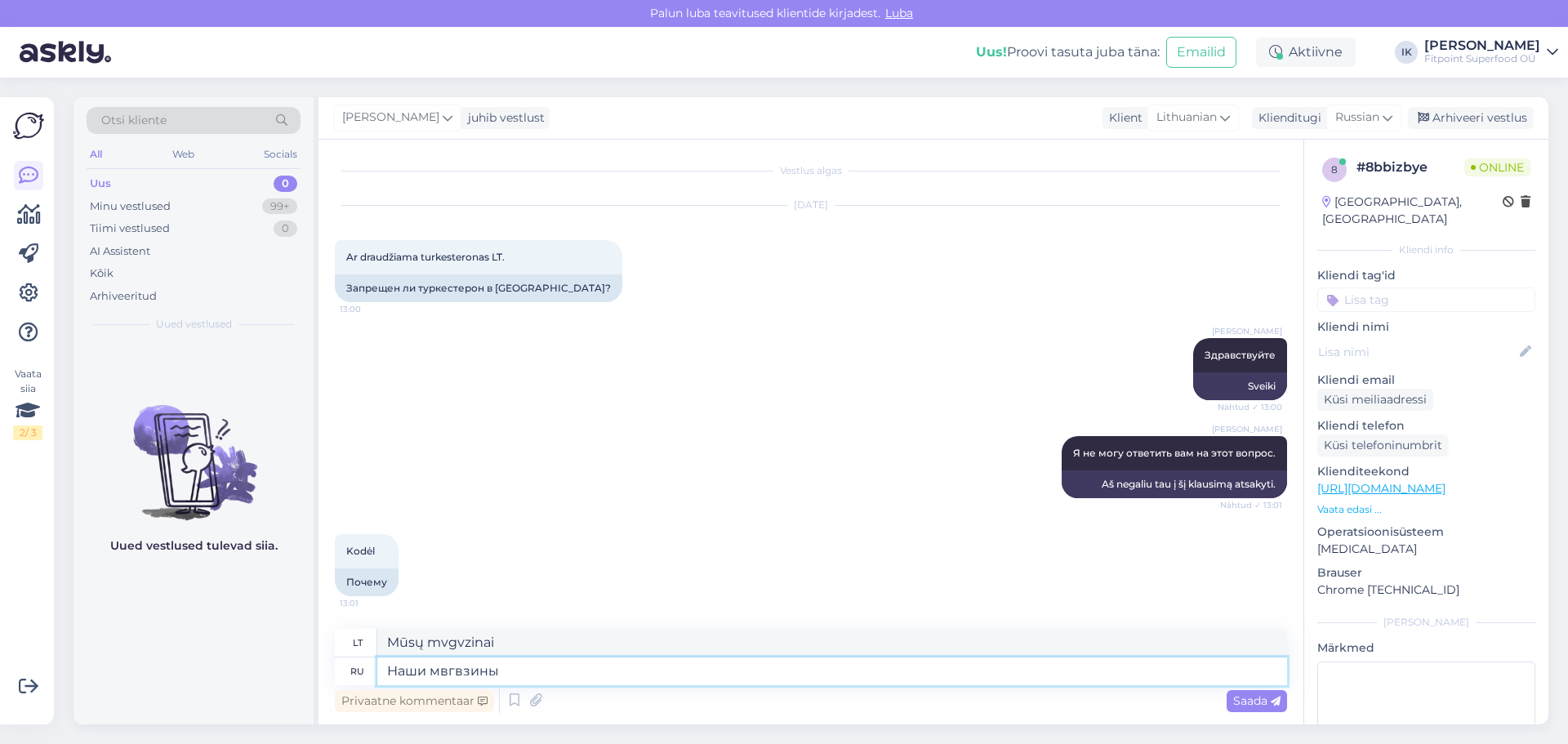
scroll to position [20, 0]
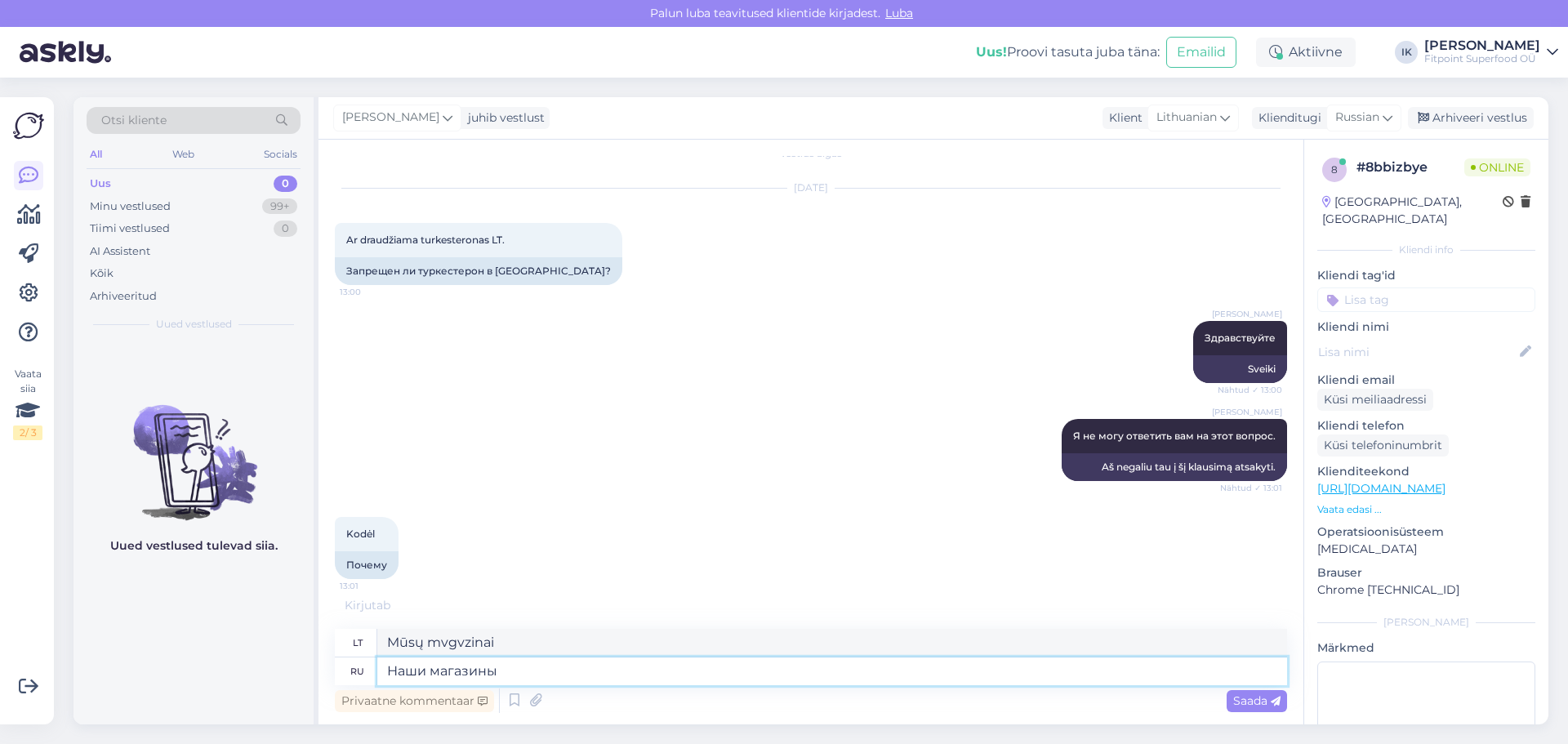
type textarea "Наши магазины"
type textarea "Mūsų parduotuvės"
type textarea "Наши магазины находятся"
type textarea "Mūsų parduotuvės yra įsikūrusios"
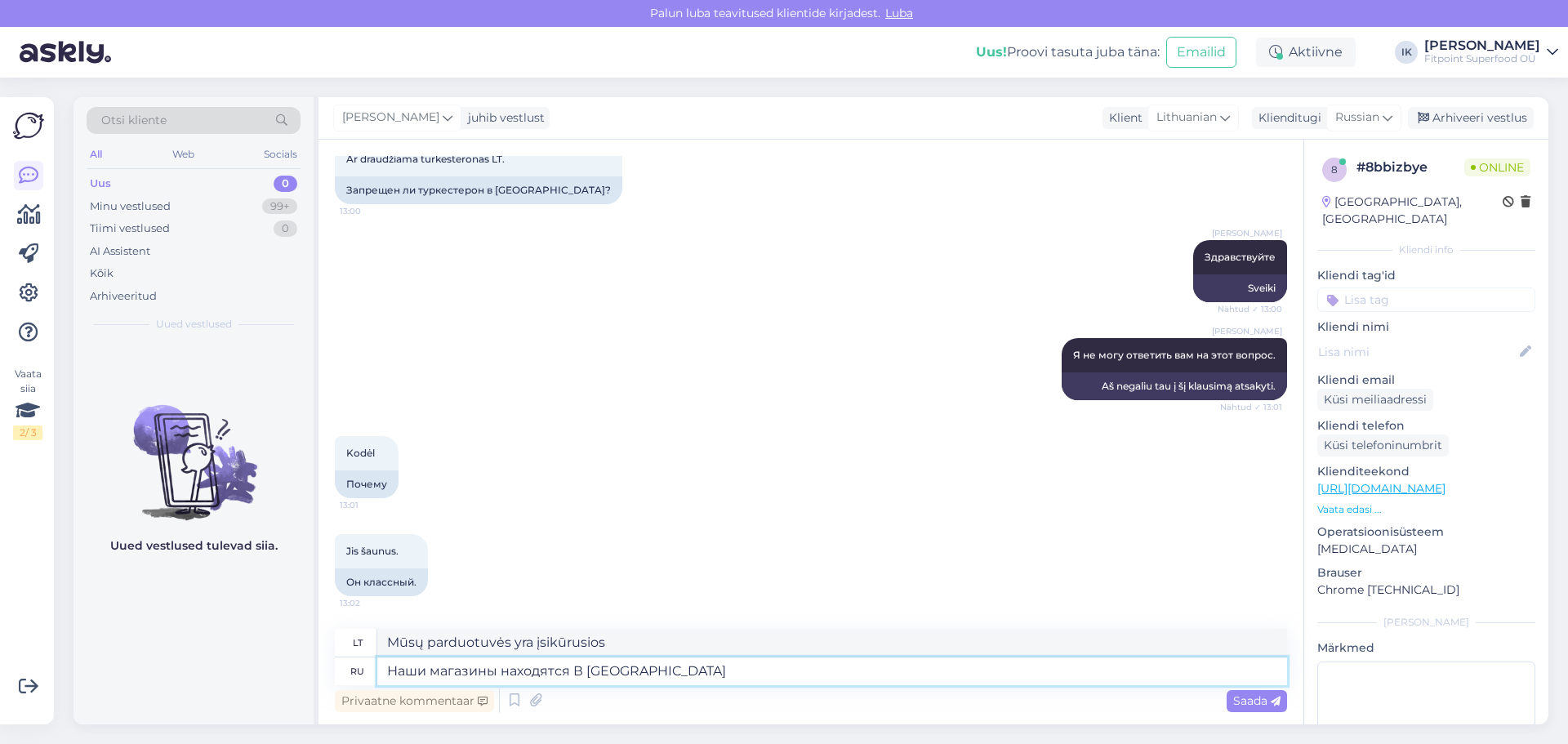
type textarea "Наши магазины находятся В [GEOGRAPHIC_DATA]"
type textarea "Mūsų parduotuvės yra [GEOGRAPHIC_DATA]"
type textarea "Наши магазины находятся В [GEOGRAPHIC_DATA] и я"
type textarea "Mūsų parduotuvės yra [GEOGRAPHIC_DATA] ir"
type textarea "Наши магазины находятся В [GEOGRAPHIC_DATA] и я"
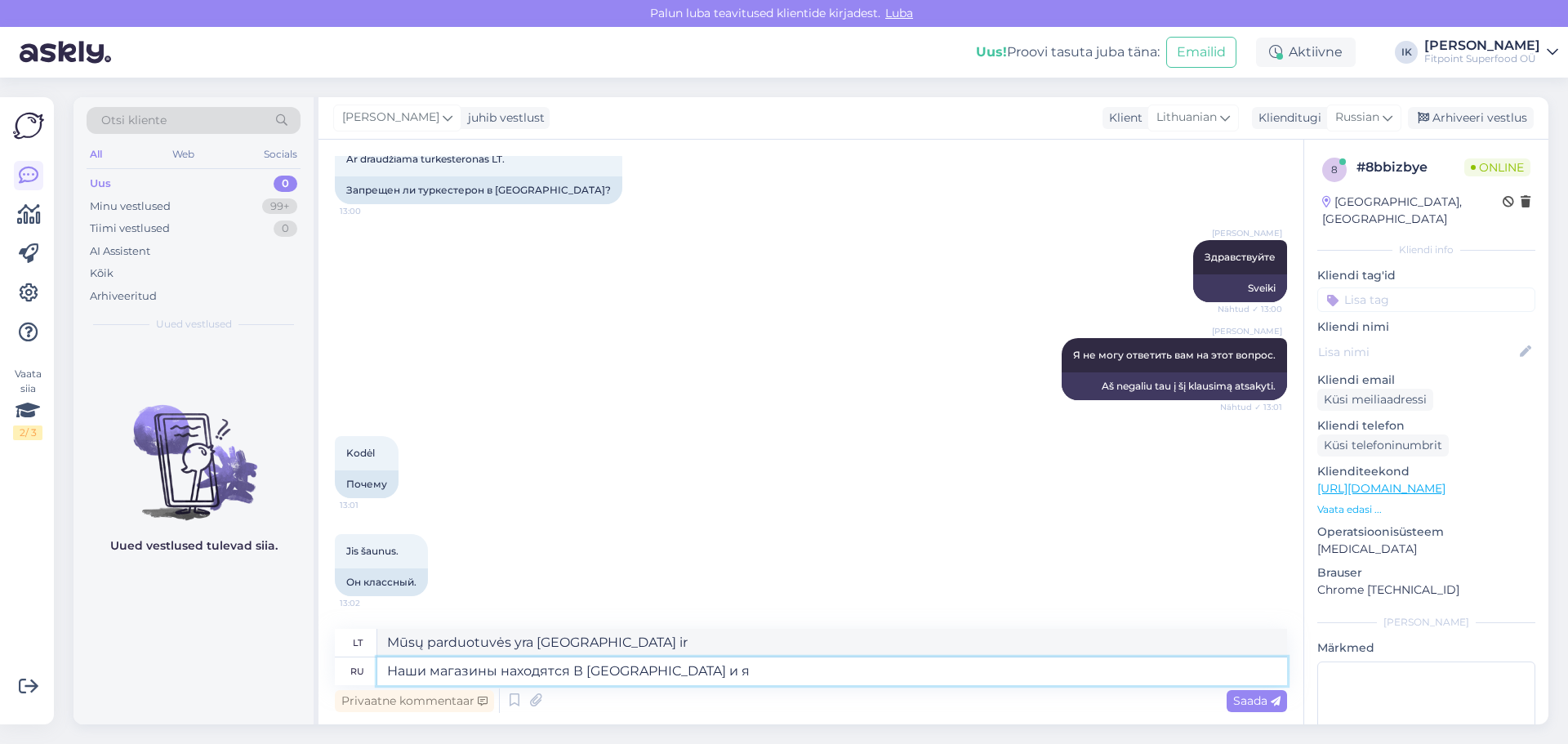
type textarea "Mūsų parduotuvės yra Estijoje ir I"
type textarea "Наши магазины находятся В [GEOGRAPHIC_DATA] и я могу"
type textarea "Mūsų parduotuvės yra Estijoje ir aš galiu"
type textarea "Наши магазины находятся В [GEOGRAPHIC_DATA] и я"
type textarea "Mūsų parduotuvės yra Estijoje ir I"
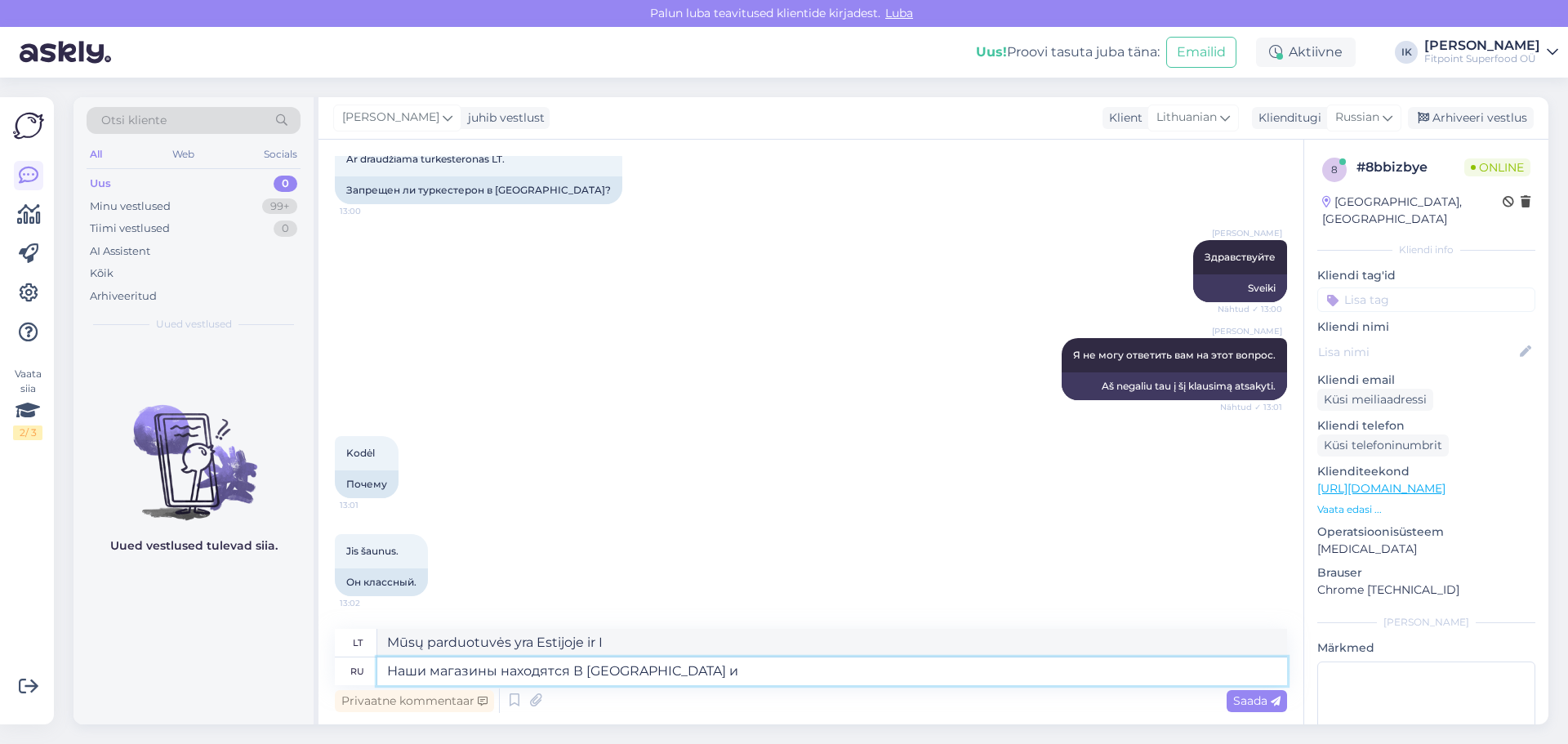
type textarea "Наши магазины находятся В [GEOGRAPHIC_DATA] и"
type textarea "Mūsų parduotuvės yra [GEOGRAPHIC_DATA] ir"
type textarea "Наши магазины находятся В [GEOGRAPHIC_DATA]"
type textarea "Mūsų parduotuvės yra [GEOGRAPHIC_DATA]"
type textarea "Наши магазины находятся В [GEOGRAPHIC_DATA]П"
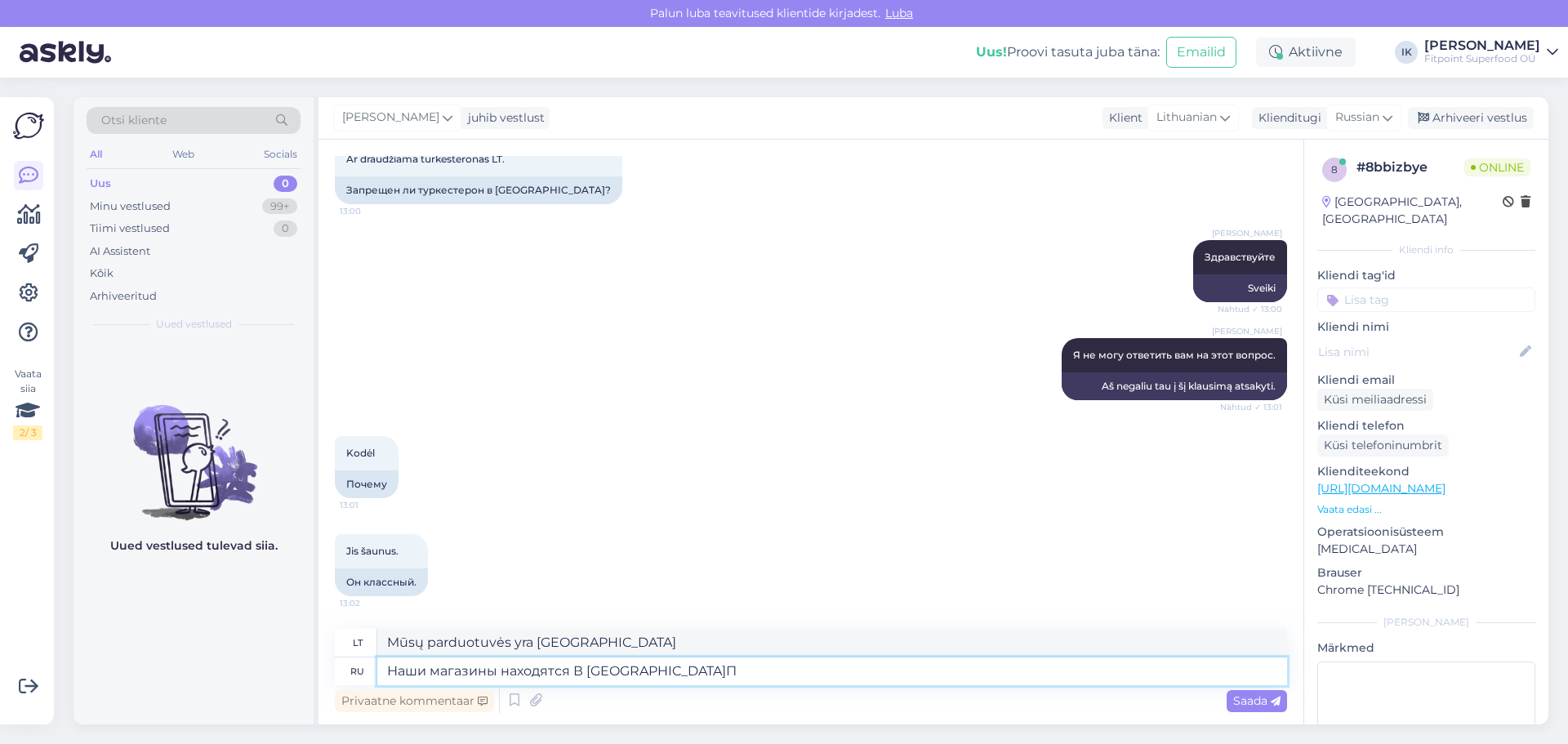
type textarea "Mūsų parduotuvės yra [GEOGRAPHIC_DATA]."
type textarea "Наши магазины находятся В [GEOGRAPHIC_DATA]Пл"
type textarea "Mūsų parduotuvės yra [DOMAIN_NAME]"
type textarea "Наши магазины находятся В [GEOGRAPHIC_DATA]По по"
type textarea "Mūsų parduotuvės yra [GEOGRAPHIC_DATA]."
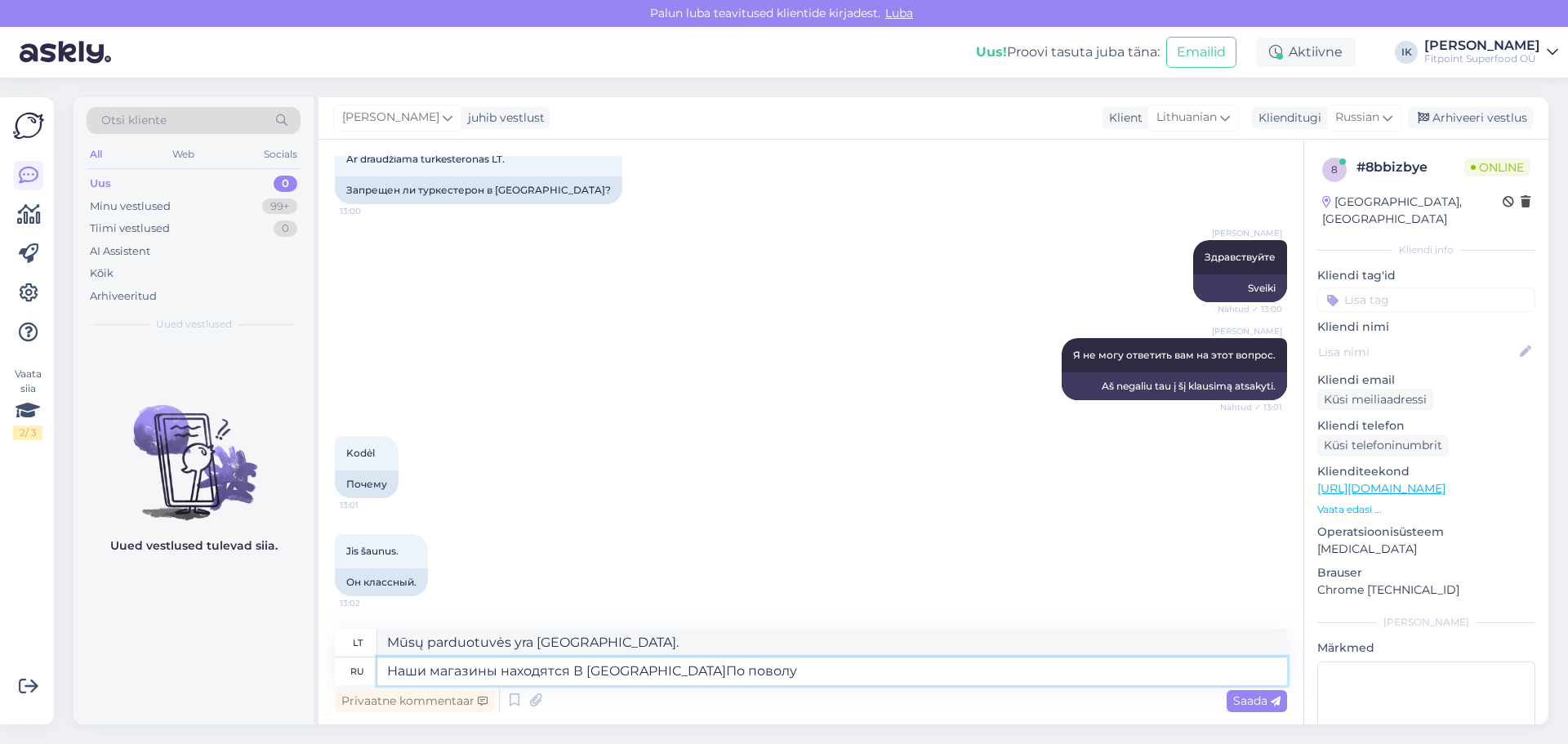
type textarea "Наши магазины находятся В [GEOGRAPHIC_DATA]По поволу"
type textarea "Mūsų parduotuvės yra [GEOGRAPHIC_DATA]. Pagal apimtį"
type textarea "Наши магазины находятся В [GEOGRAPHIC_DATA]По поводу"
type textarea "Mūsų parduotuvės yra [GEOGRAPHIC_DATA]."
type textarea "Наши магазины находятся В [GEOGRAPHIC_DATA]По поводу"
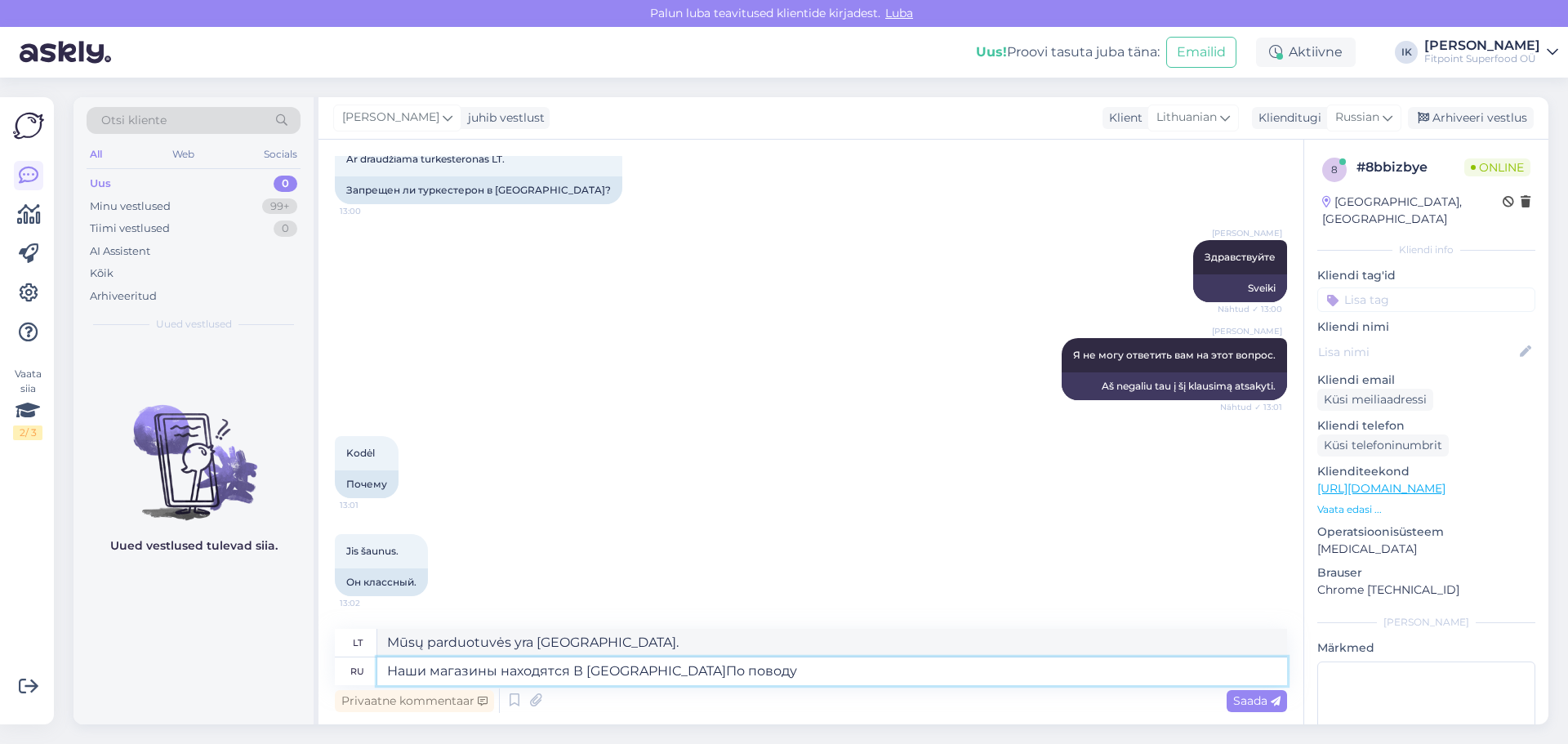
type textarea "Mūsų parduotuvės yra [GEOGRAPHIC_DATA]. Dėl"
type textarea "Наши магазины находятся В [GEOGRAPHIC_DATA]По поводу Литвы"
type textarea "Mūsų parduotuvės yra [GEOGRAPHIC_DATA]. Apie [GEOGRAPHIC_DATA]"
type textarea "Наши магазины находятся В [GEOGRAPHIC_DATA]По поводу Литвы информацией н"
type textarea "Mūsų parduotuvės yra [GEOGRAPHIC_DATA]. Informacija apie [GEOGRAPHIC_DATA] pate…"
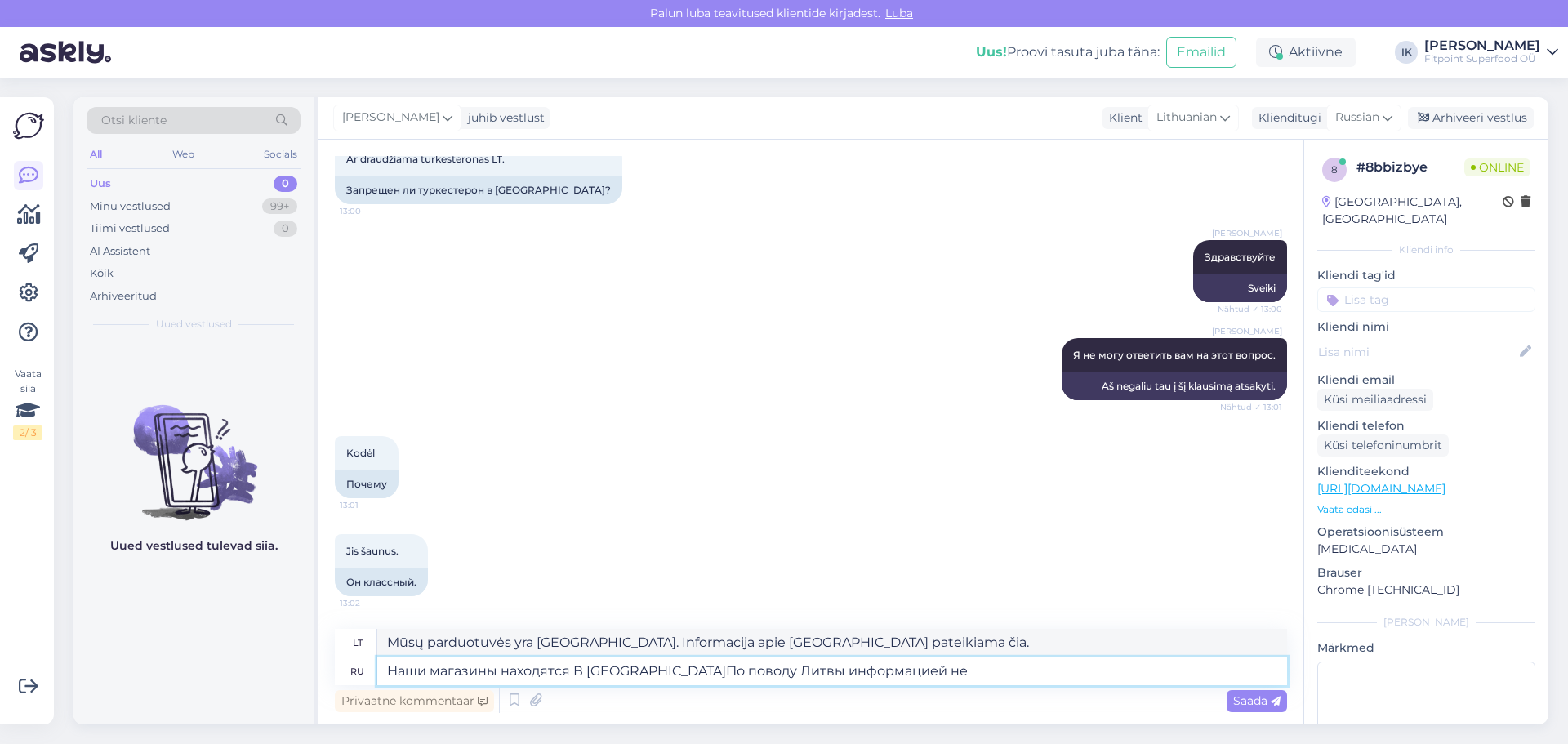
type textarea "Наши магазины находятся В [GEOGRAPHIC_DATA]По поводу Литвы информацией не"
type textarea "Mūsų parduotuvės yra [GEOGRAPHIC_DATA]. Apie Lietuvą informacijos nėra."
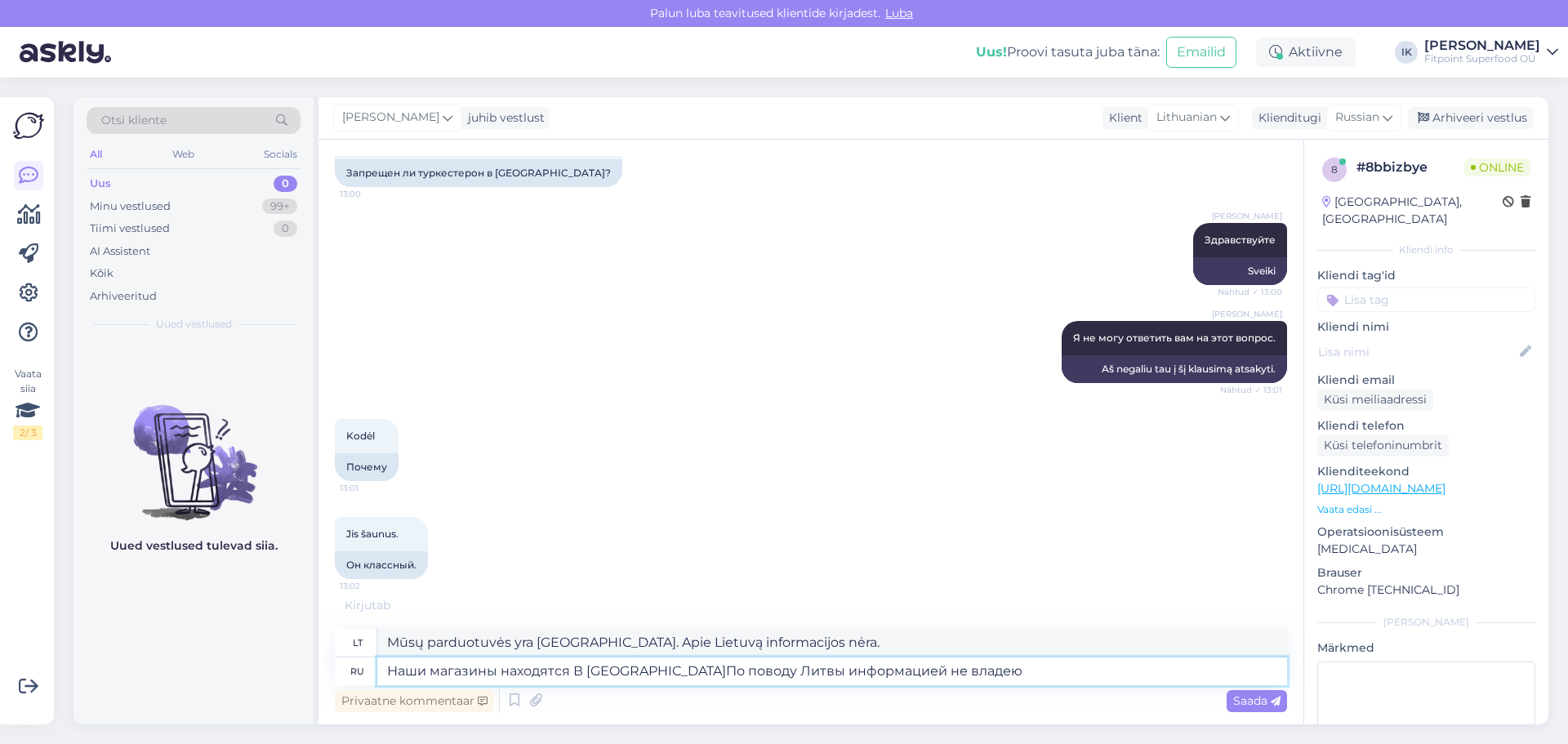
type textarea "Наши магазины находятся В [GEOGRAPHIC_DATA]По поводу Литвы информацией не владе…"
type textarea "Mūsų parduotuvės yra [GEOGRAPHIC_DATA]. Apie Lietuvą informacijos neturiu."
type textarea "Наши магазины находятся В [GEOGRAPHIC_DATA]По поводу Литвы информацией не владе…"
click at [1253, 707] on span "Saada" at bounding box center [1256, 700] width 47 height 15
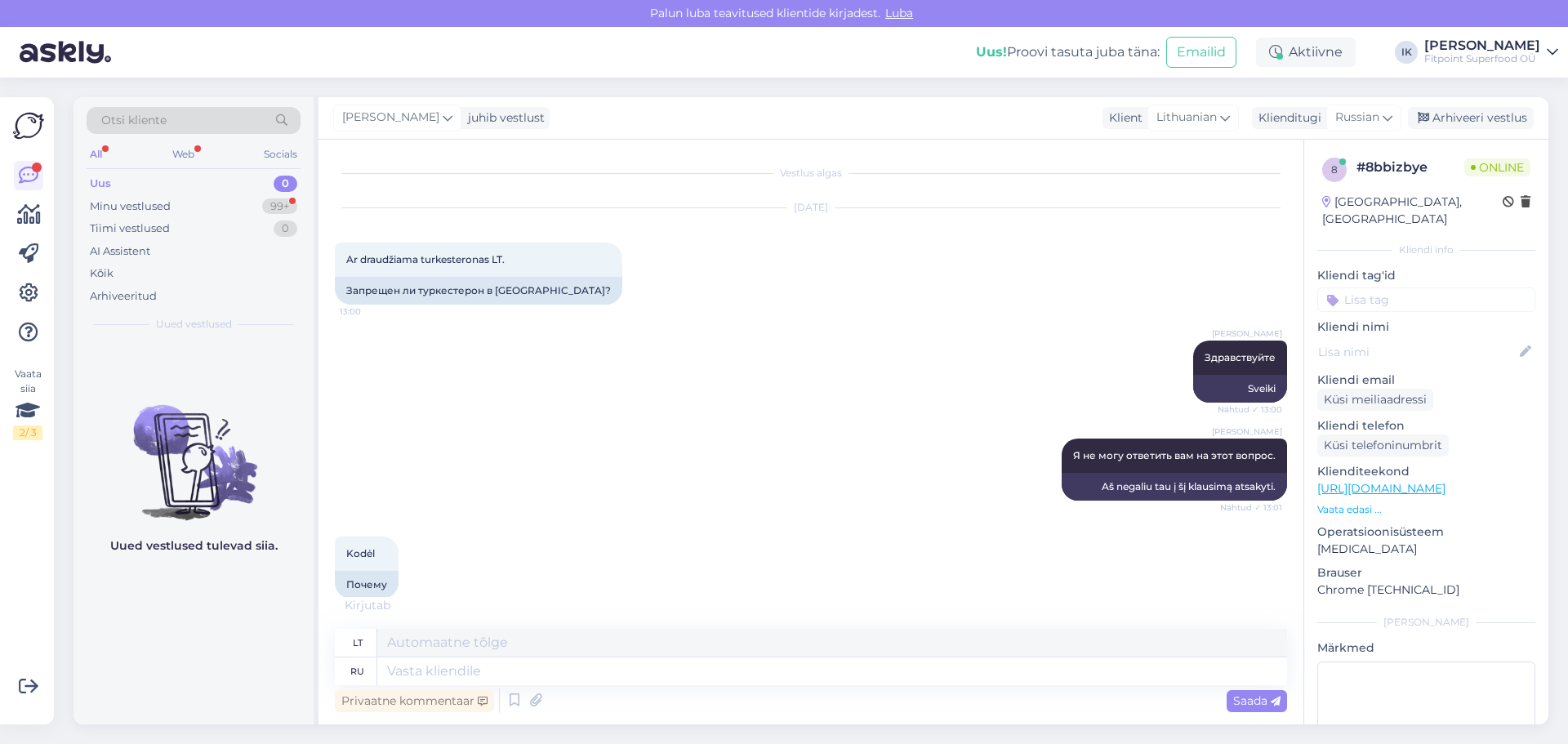
scroll to position [424, 0]
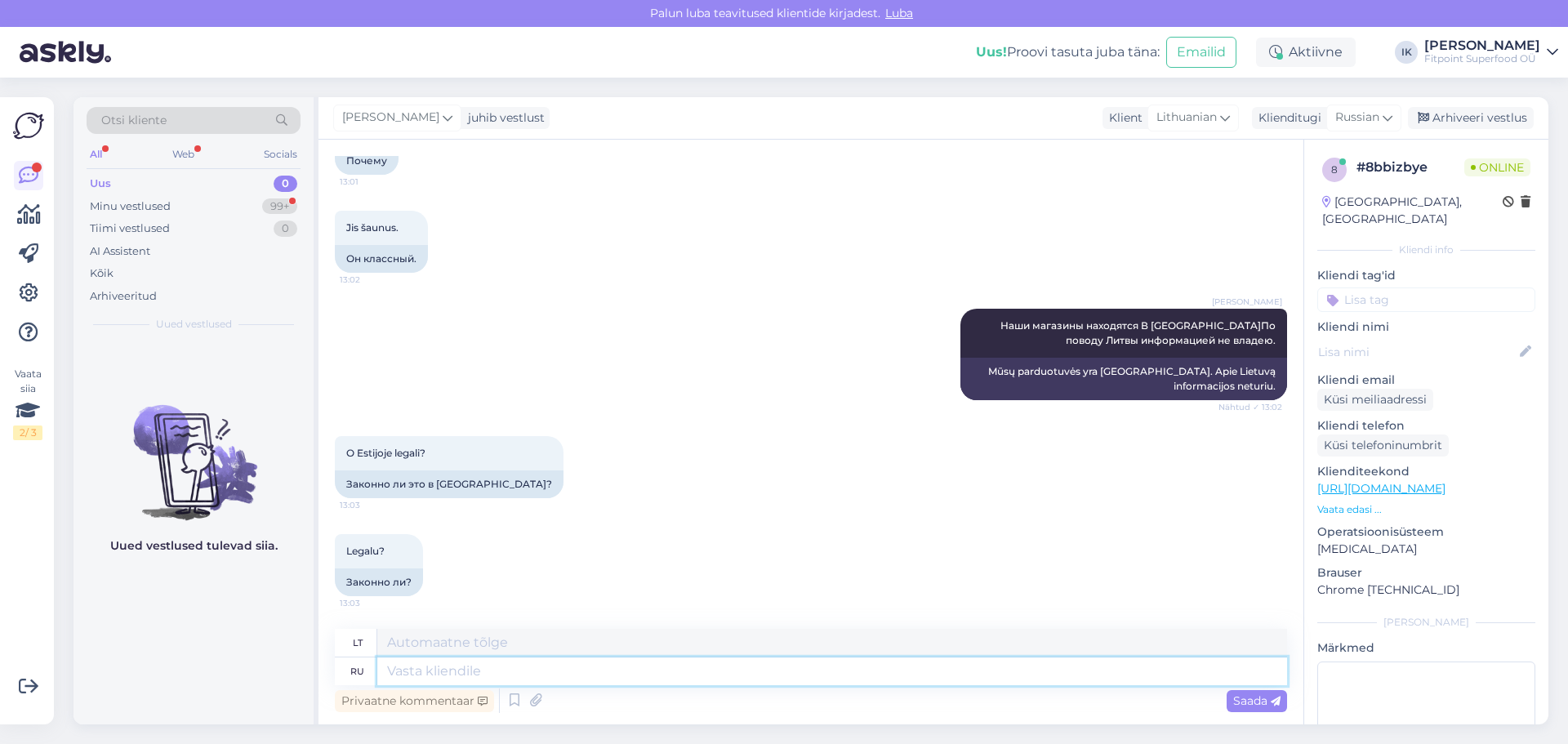
click at [518, 680] on textarea at bounding box center [831, 671] width 910 height 28
type textarea "В"
type textarea "Į"
type textarea "В [GEOGRAPHIC_DATA]"
type textarea "[GEOGRAPHIC_DATA]"
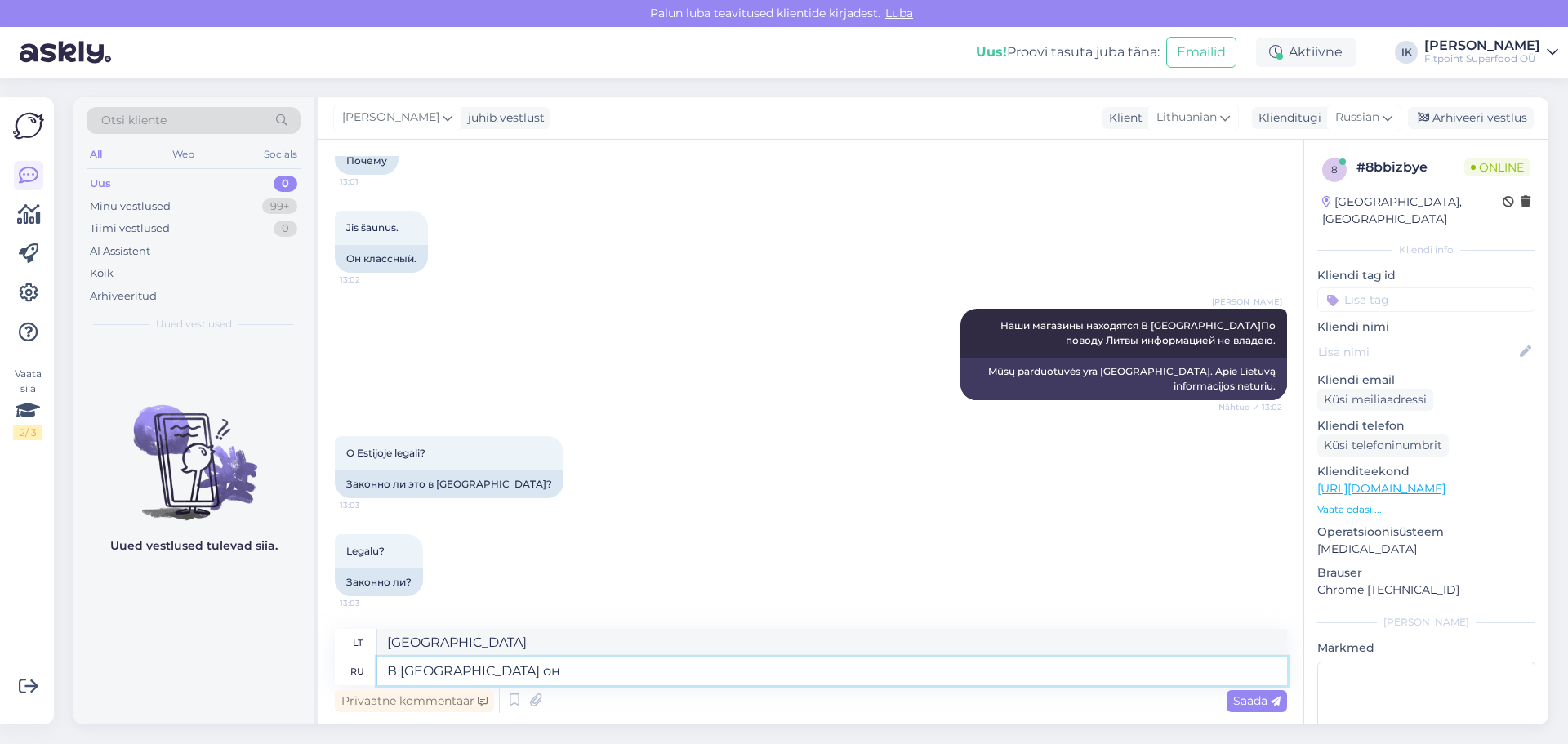
type textarea "В [GEOGRAPHIC_DATA] он"
type textarea "Estijoje jis"
type textarea "В [GEOGRAPHIC_DATA] он запрещен."
type textarea "Estijoje tai uždrausta."
type textarea "В [GEOGRAPHIC_DATA] он запрещен."
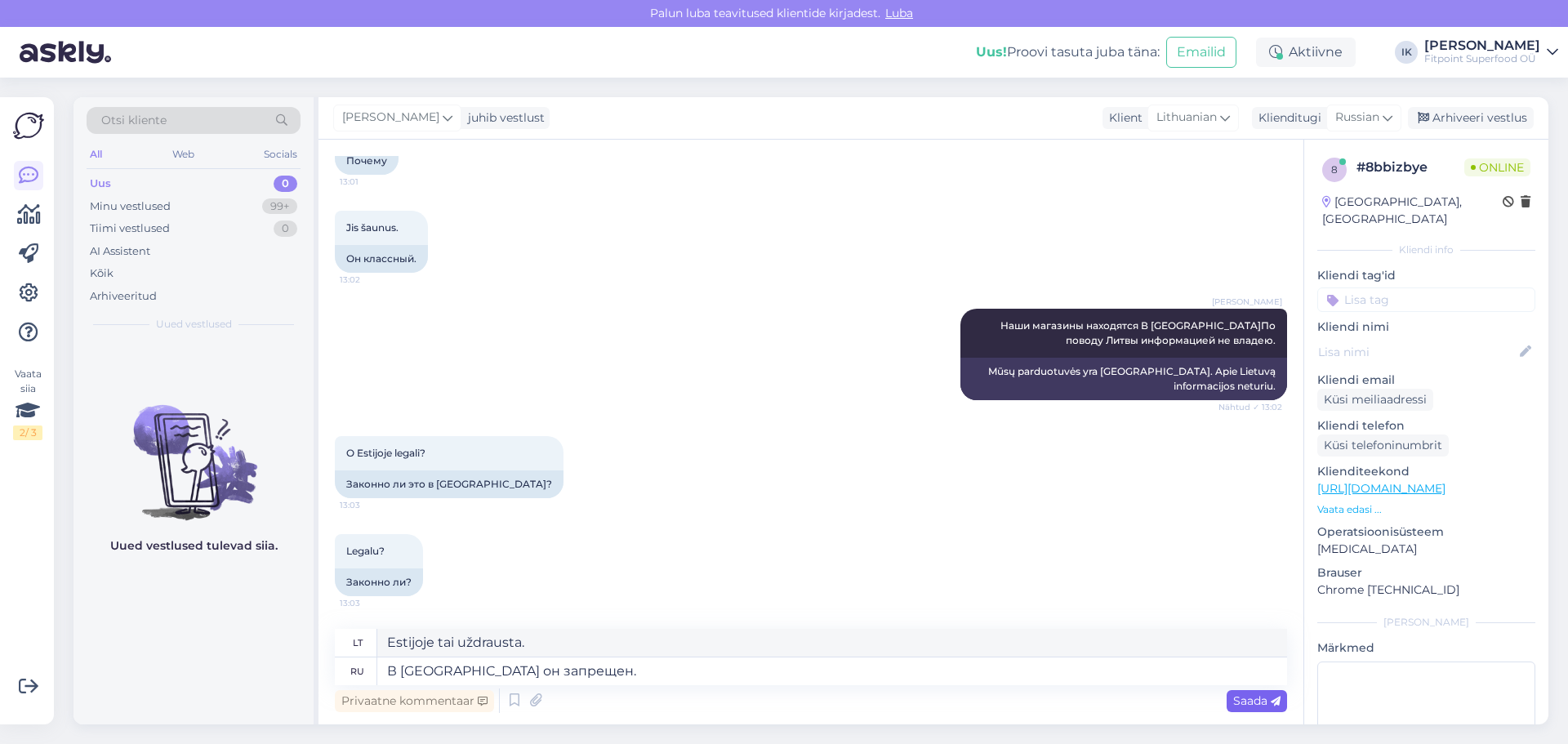
click at [1261, 699] on span "Saada" at bounding box center [1256, 700] width 47 height 15
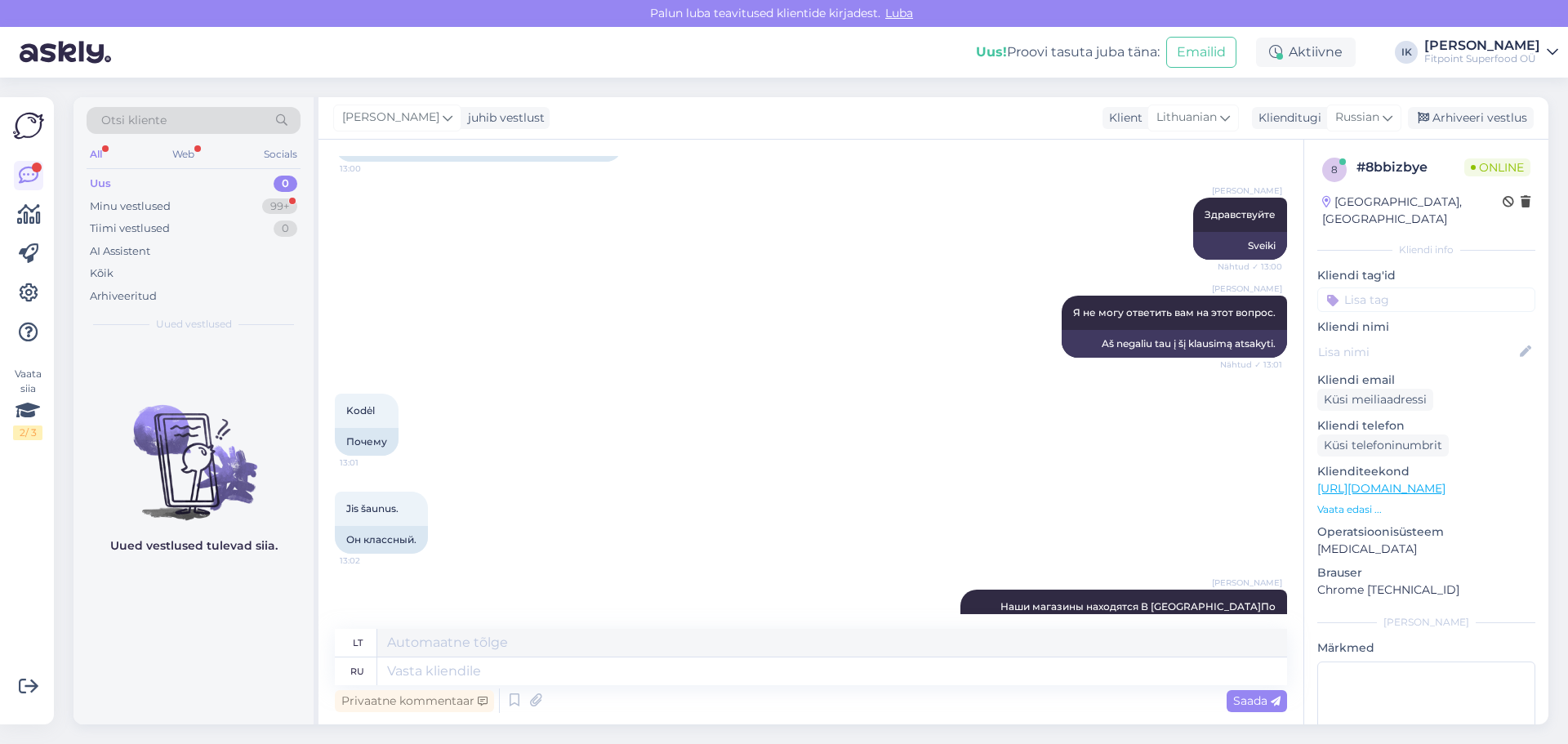
scroll to position [0, 0]
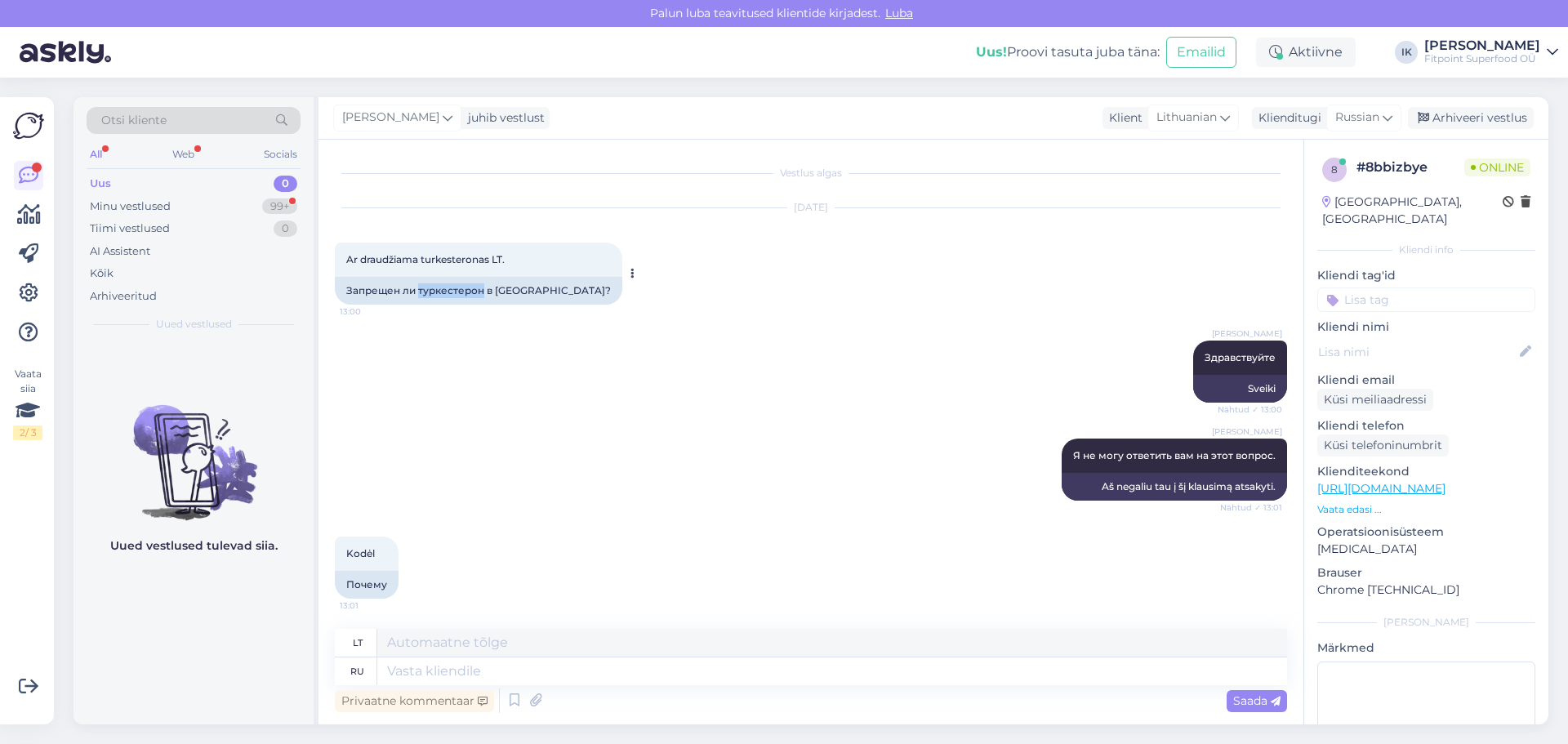
drag, startPoint x: 483, startPoint y: 290, endPoint x: 418, endPoint y: 291, distance: 65.0
click at [418, 291] on div "Запрещен ли туркестерон в [GEOGRAPHIC_DATA]?" at bounding box center [478, 291] width 287 height 28
copy div "туркестерон"
click at [445, 673] on textarea at bounding box center [831, 671] width 910 height 28
paste textarea "туркестерон"
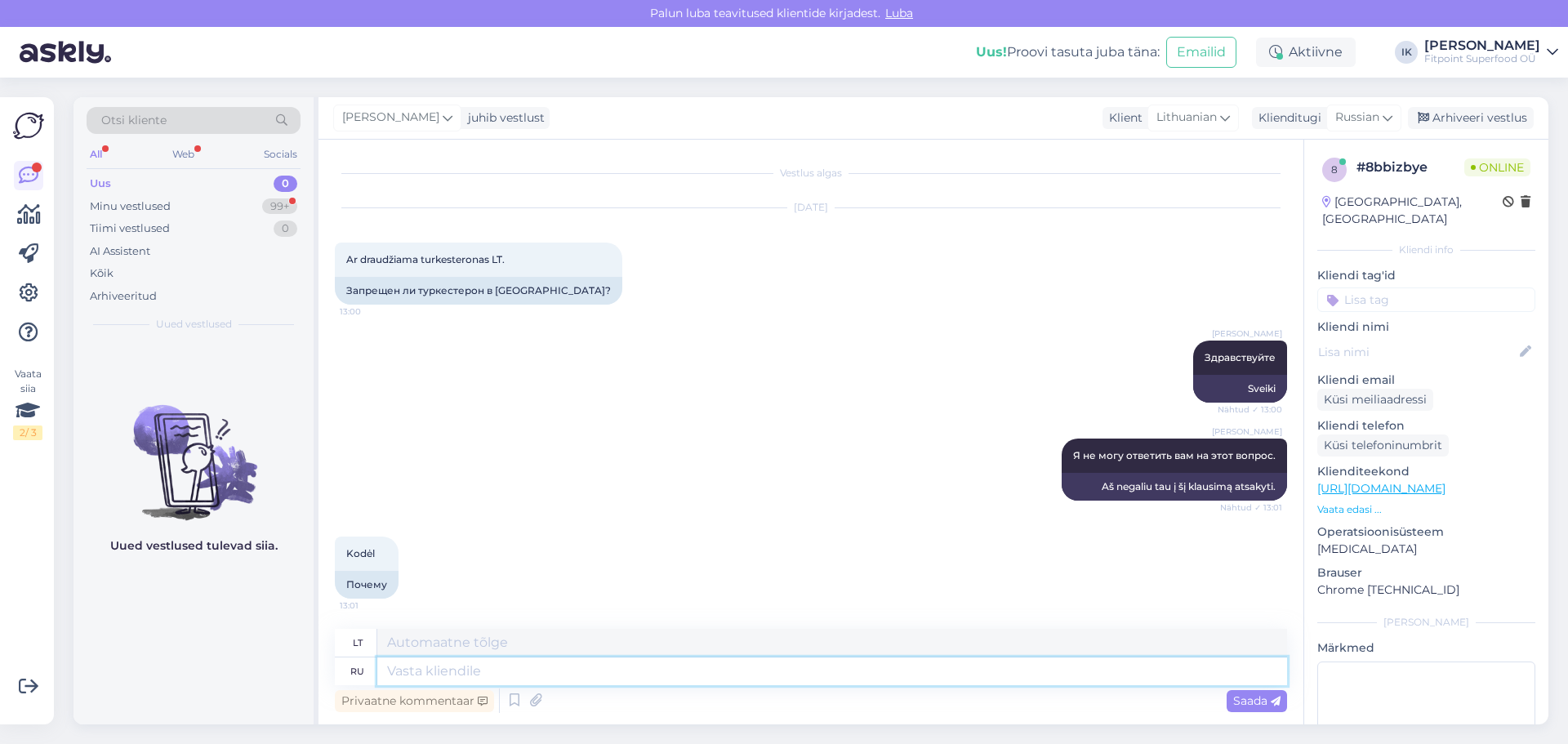
type textarea "туркестерон"
click at [396, 670] on textarea "туркестерон" at bounding box center [831, 671] width 910 height 28
type textarea "turkesteronas"
type textarea "уркестерон"
type textarea "urkesteronas"
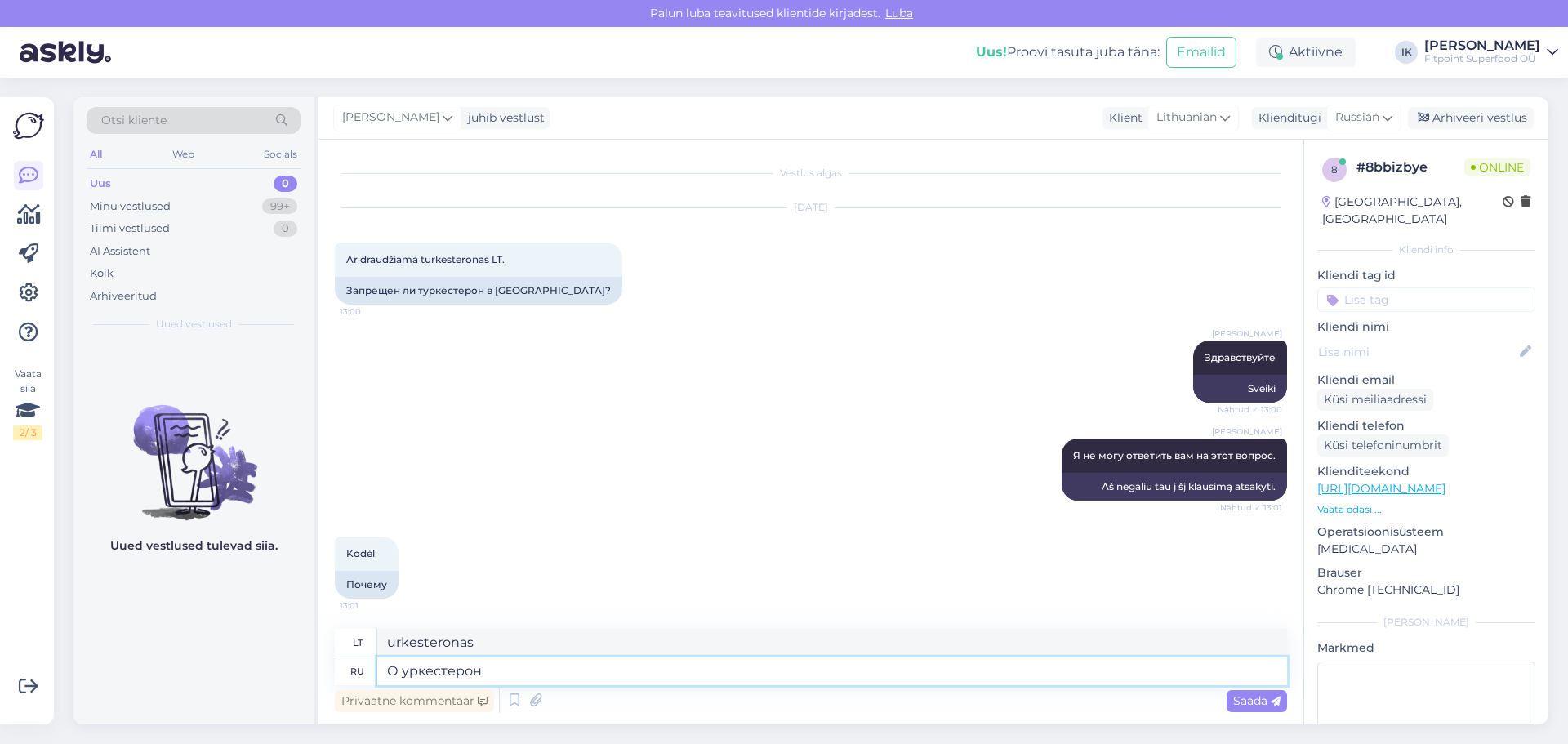
type textarea "О туркестерон"
type textarea "Apie turkesteroną"
click at [496, 671] on textarea "О туркестерон" at bounding box center [831, 671] width 910 height 28
type textarea "О туркестероне!"
type textarea "Apie turkesteroną!"
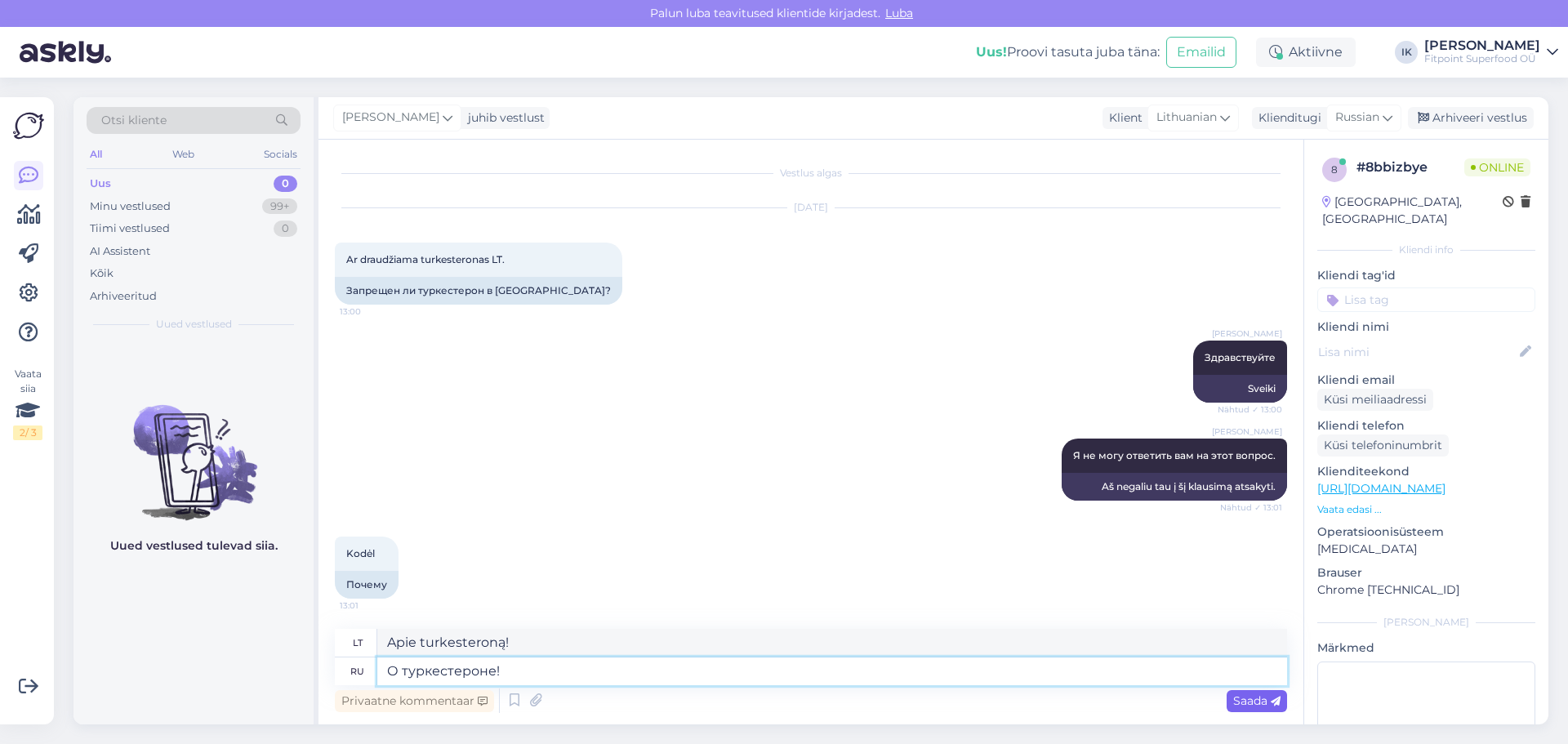
type textarea "О туркестероне!"
click at [1264, 702] on span "Saada" at bounding box center [1256, 700] width 47 height 15
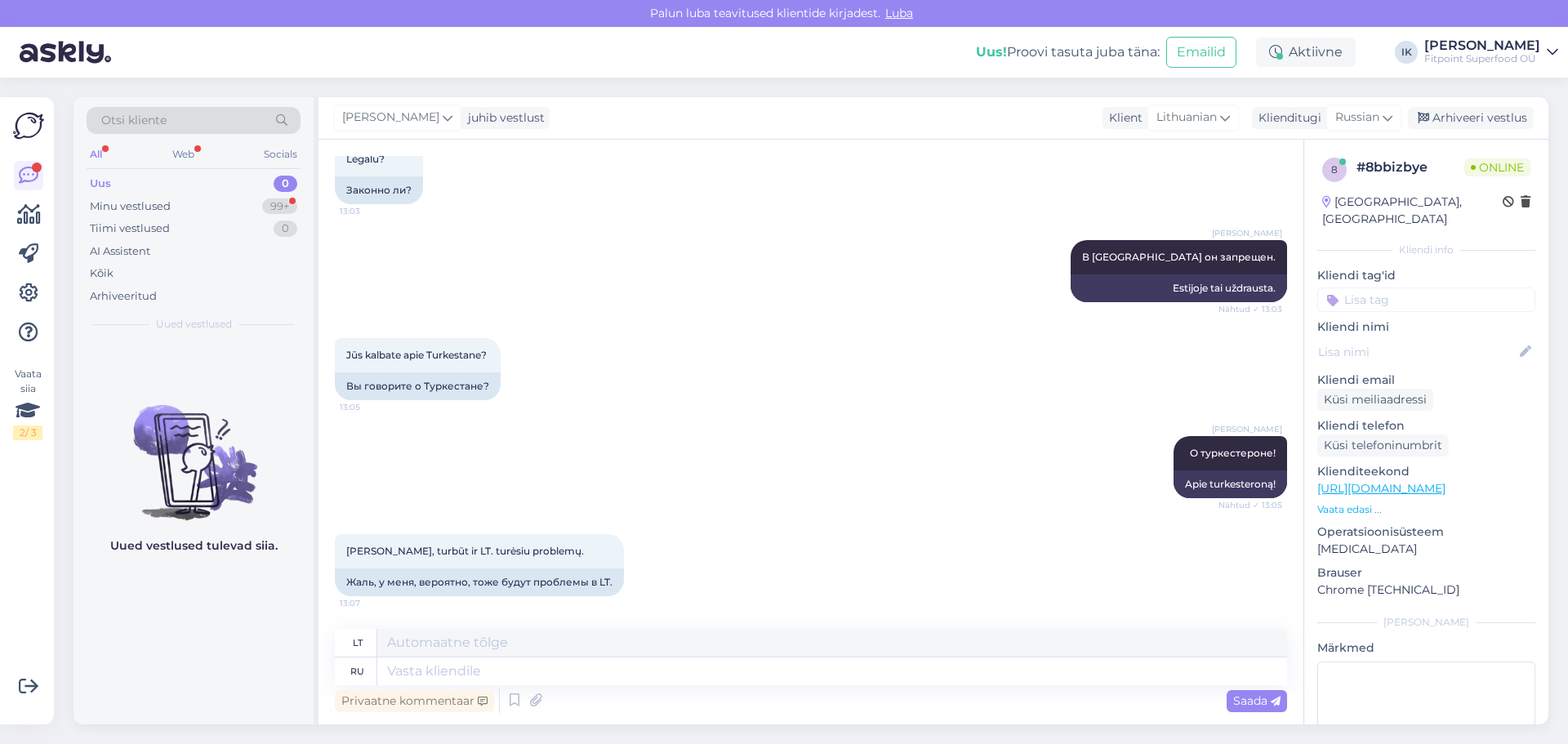
scroll to position [913, 0]
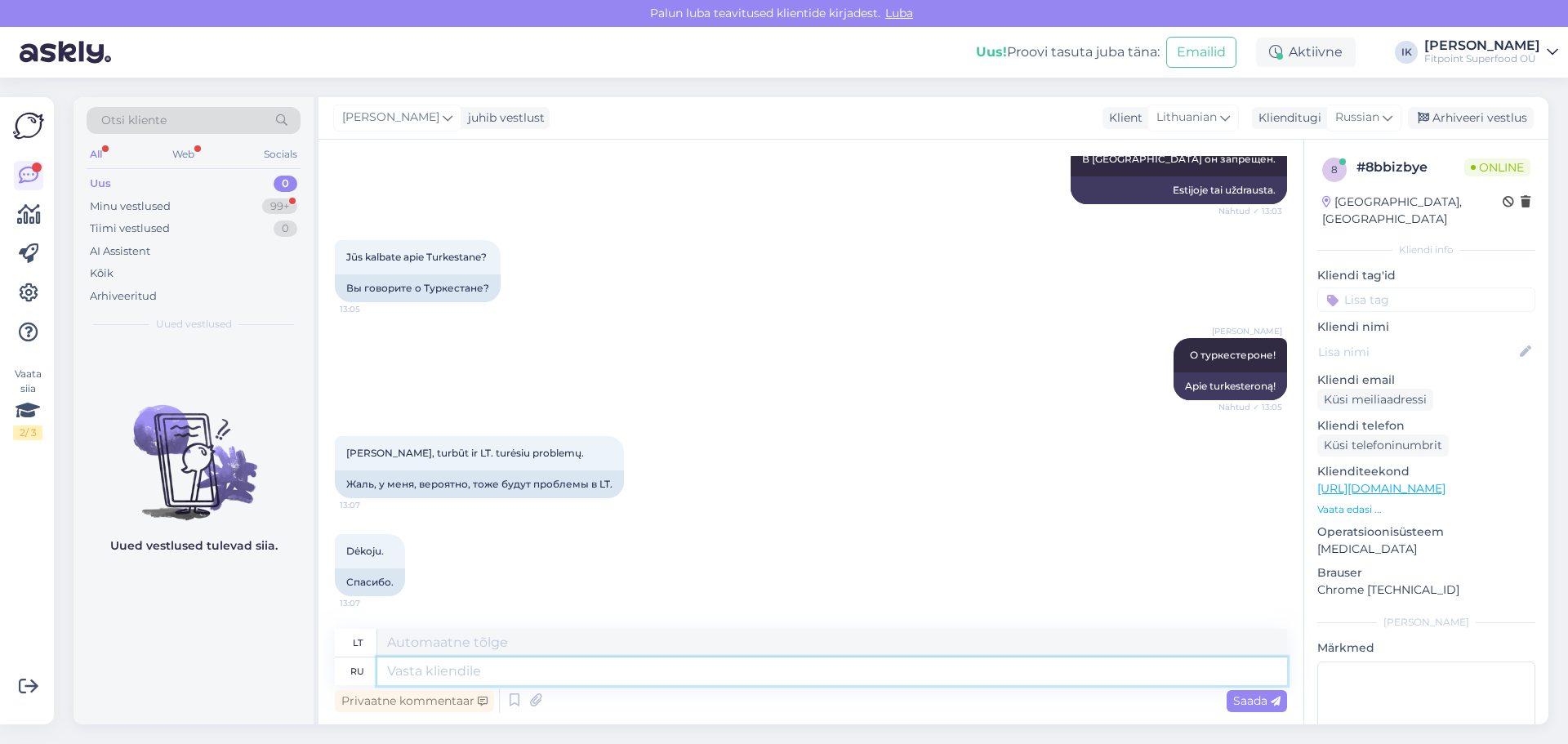
click at [530, 664] on textarea at bounding box center [831, 671] width 910 height 28
type textarea "Хорошего"
type textarea "Gerai"
type textarea "Хорошего дня!"
type textarea "Geros dienos!"
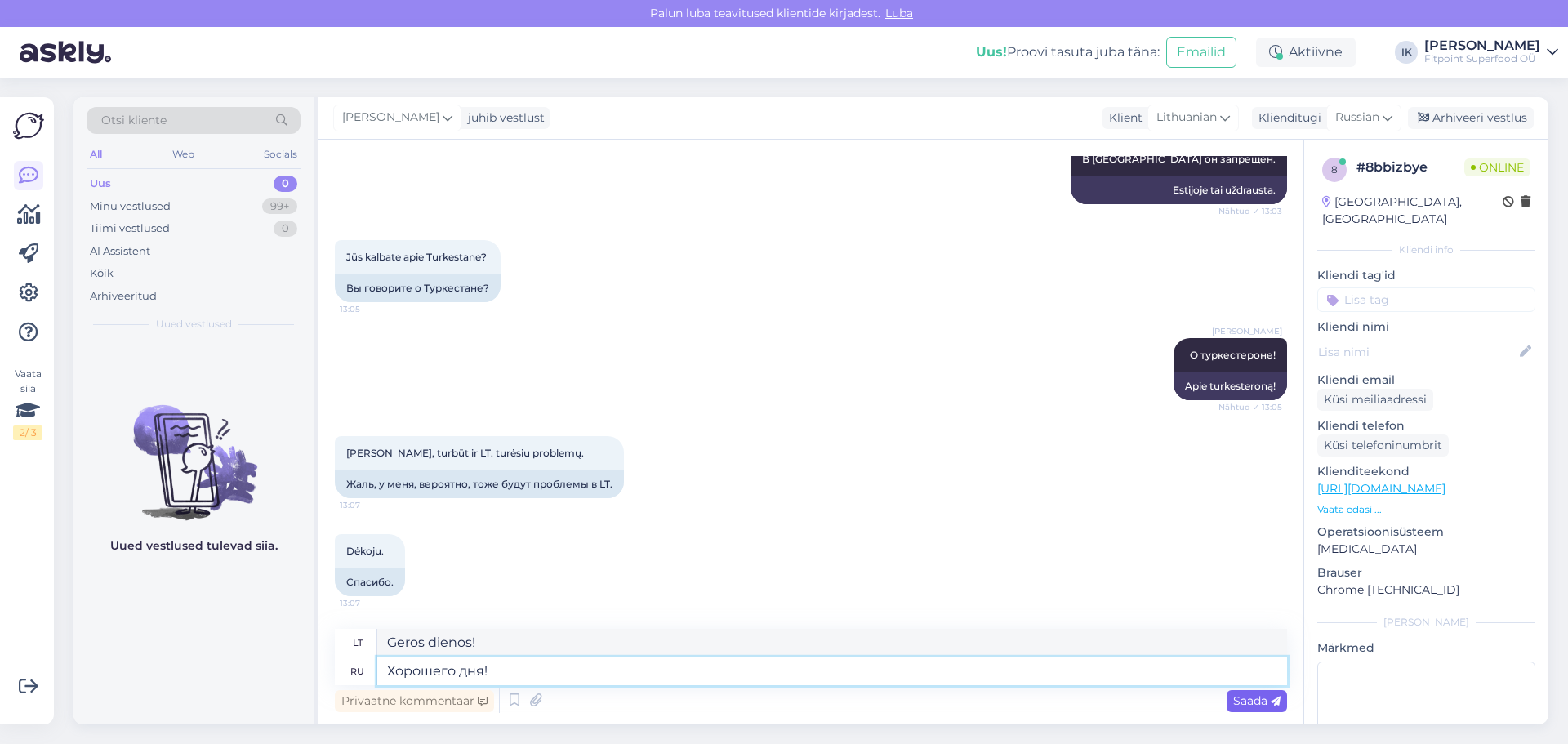
type textarea "Хорошего дня!"
click at [1244, 707] on span "Saada" at bounding box center [1256, 700] width 47 height 15
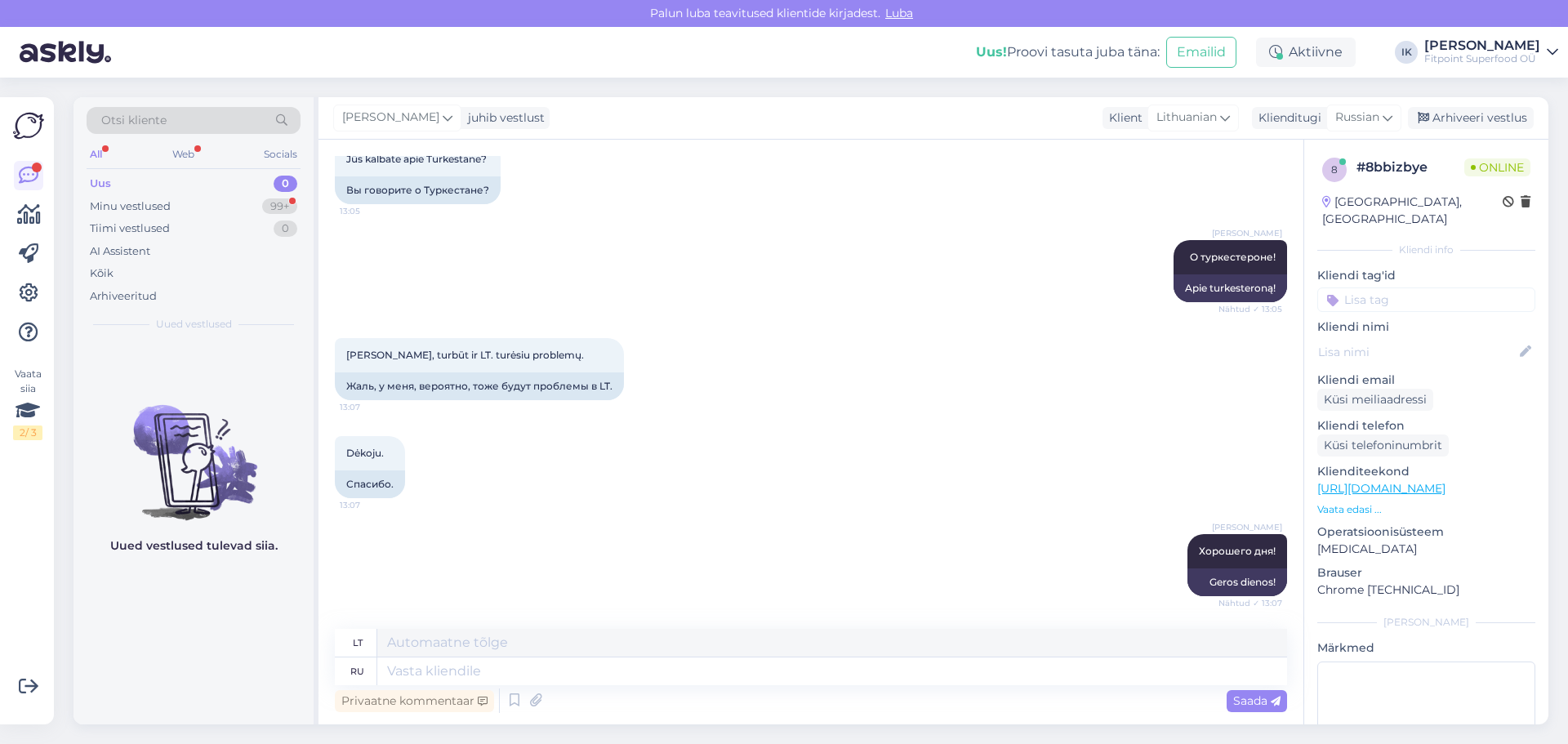
scroll to position [1110, 0]
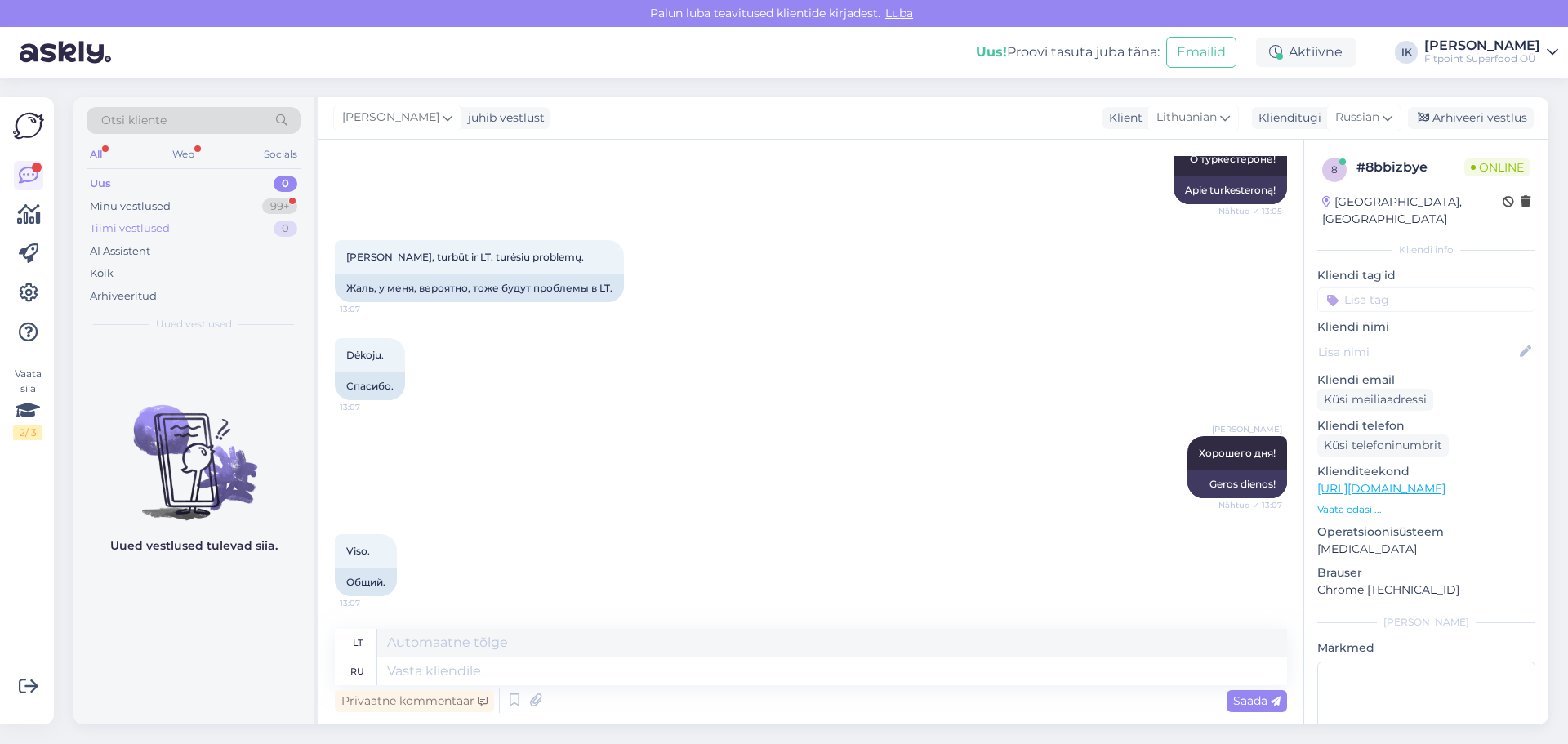
click at [229, 217] on div "Tiimi vestlused 0" at bounding box center [194, 228] width 214 height 23
click at [228, 208] on div "Minu vestlused 99+" at bounding box center [194, 206] width 214 height 23
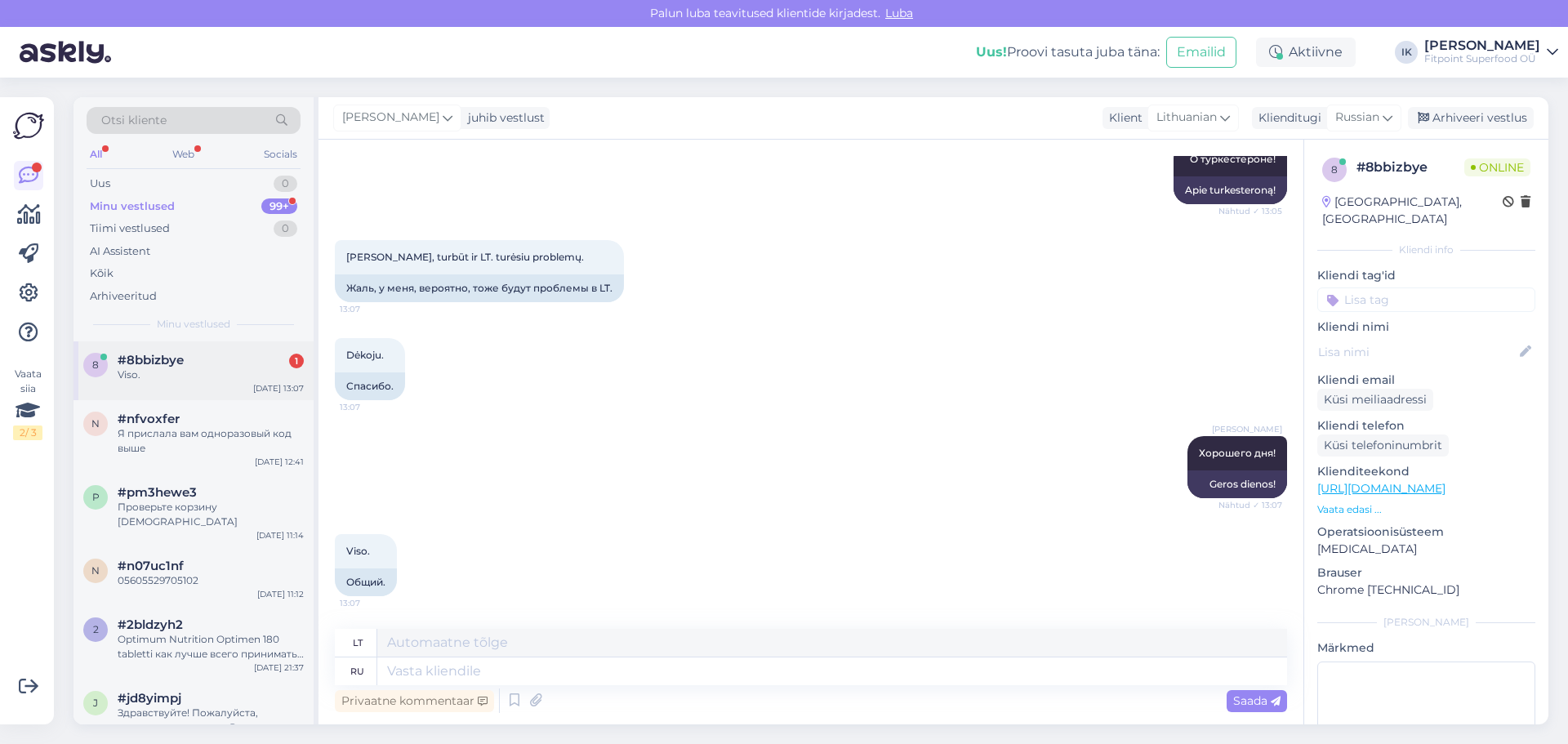
click at [218, 378] on div "Viso." at bounding box center [211, 374] width 186 height 15
click at [207, 457] on div "n #nfvoxfer Я прислала вам одноразовый код выше [DATE] 12:41" at bounding box center [193, 436] width 240 height 73
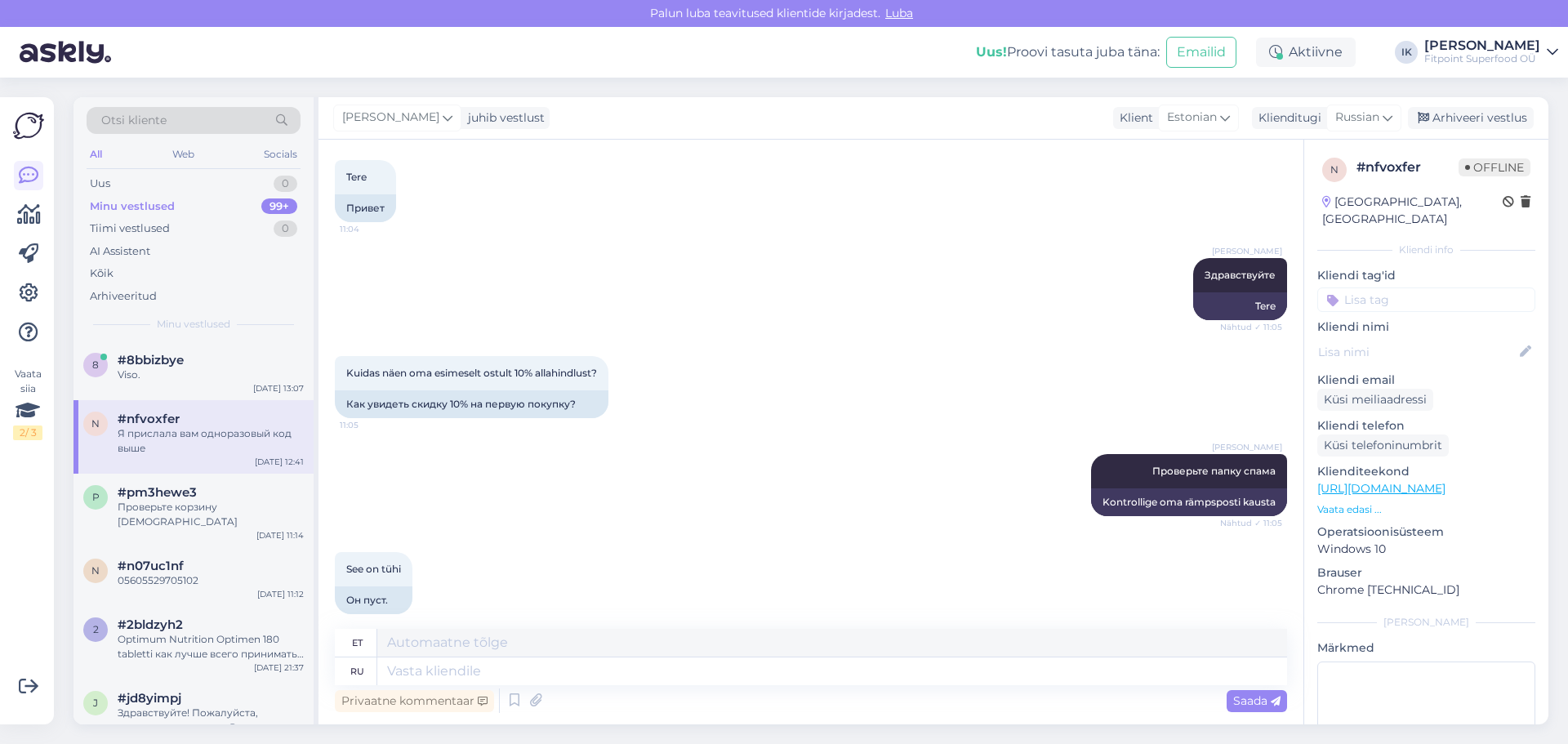
scroll to position [0, 0]
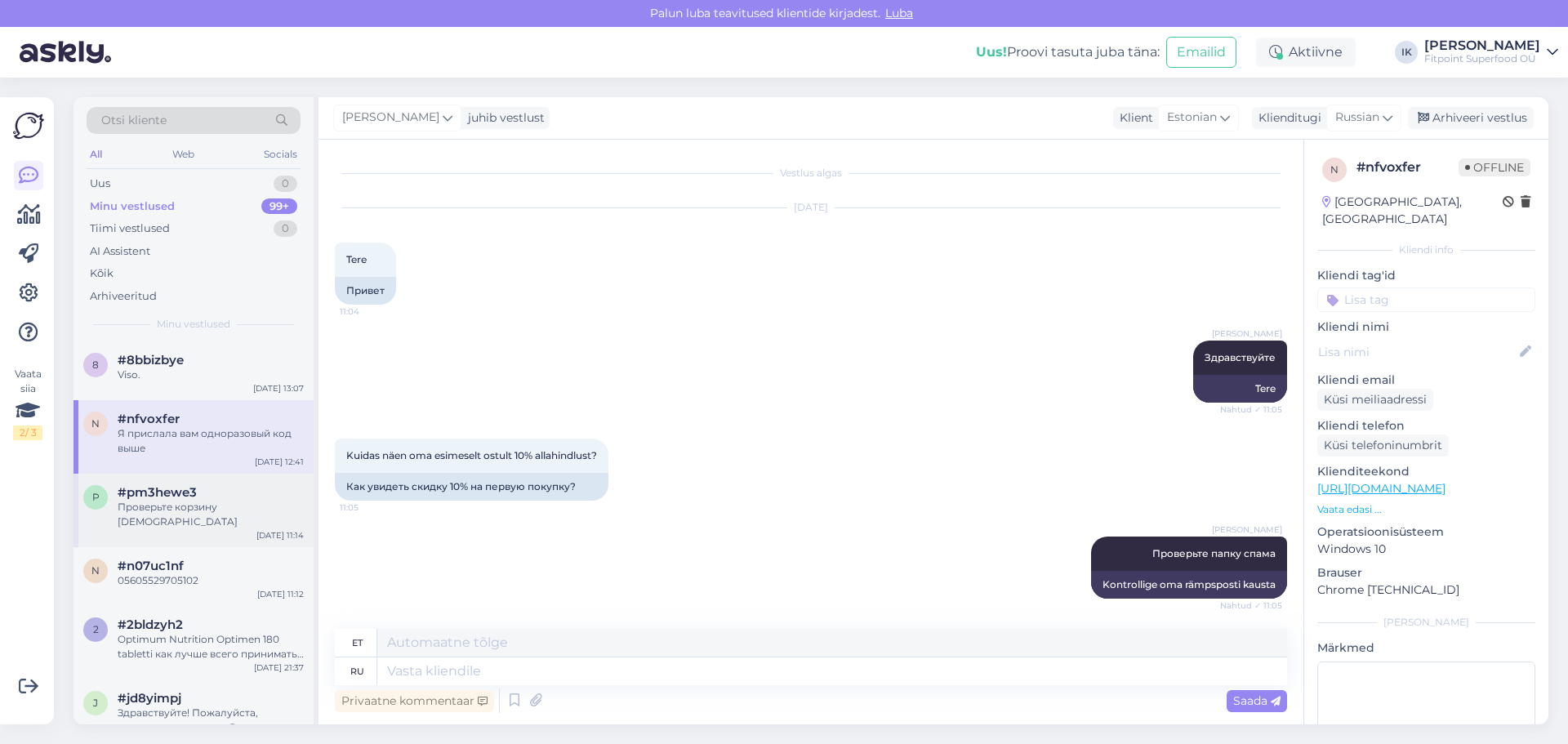
click at [234, 518] on div "p #pm3hewe3 Проверьте корзину спама [DATE] 11:14" at bounding box center [193, 509] width 240 height 73
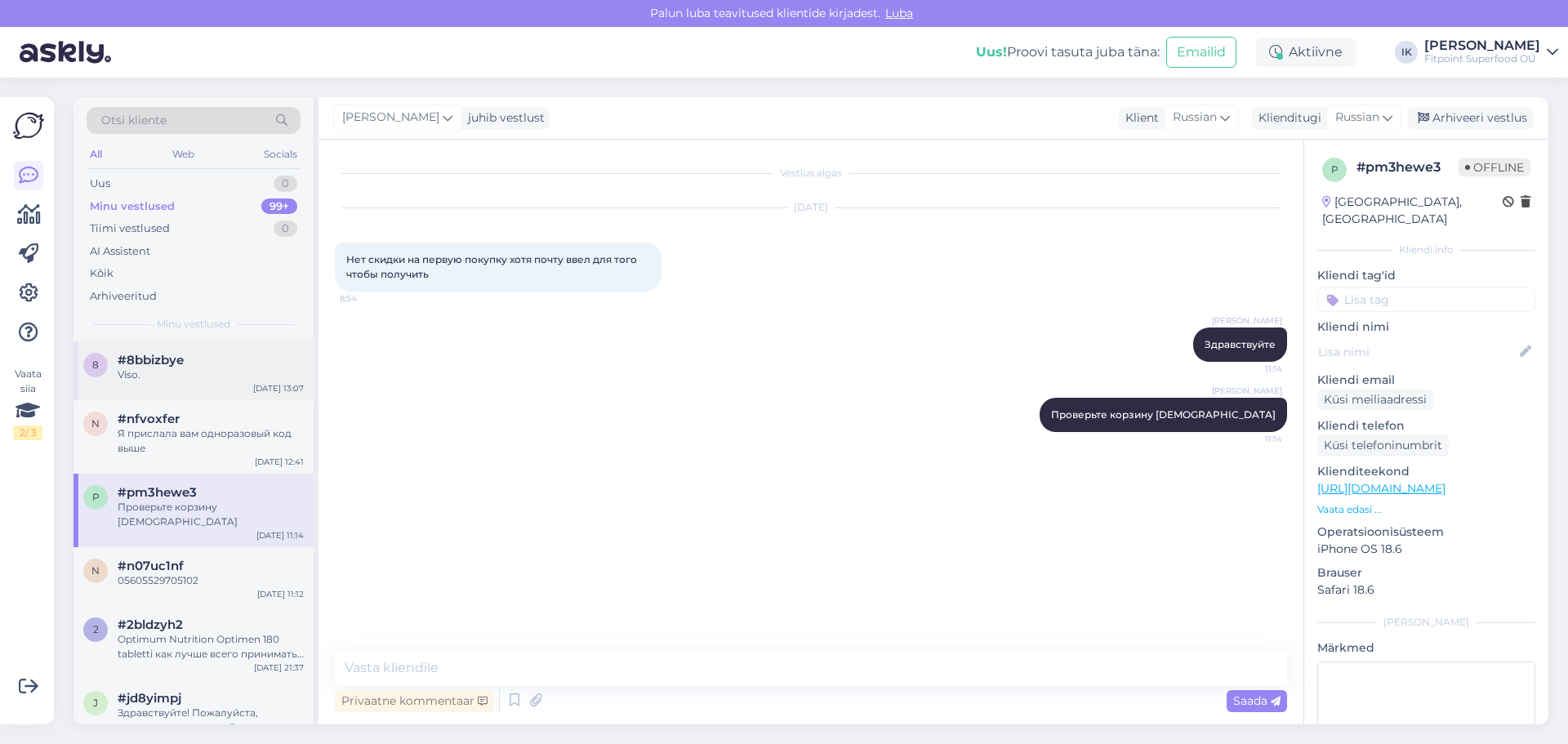
click at [202, 375] on div "Viso." at bounding box center [211, 374] width 186 height 15
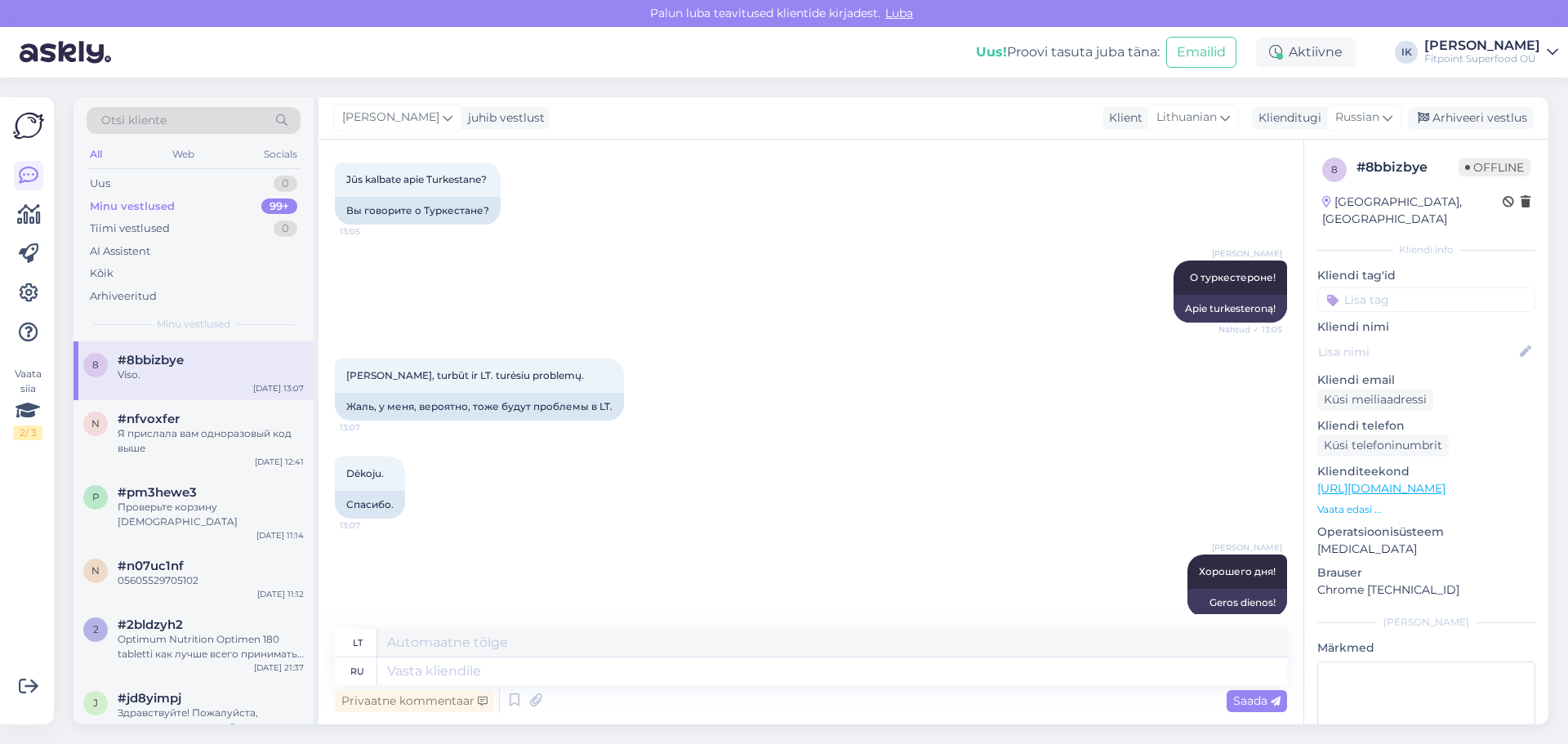
scroll to position [1110, 0]
